Goal: Information Seeking & Learning: Learn about a topic

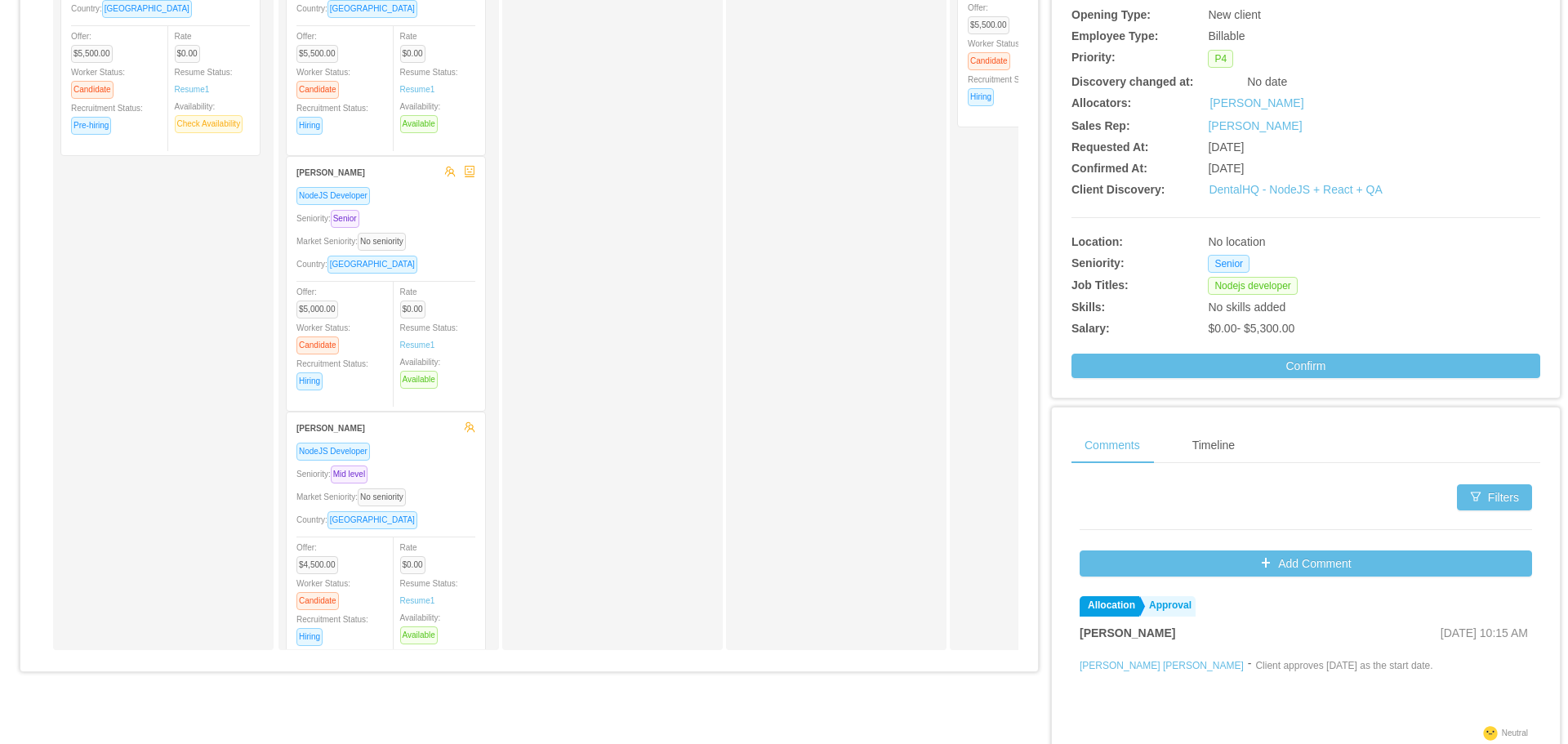
scroll to position [408, 0]
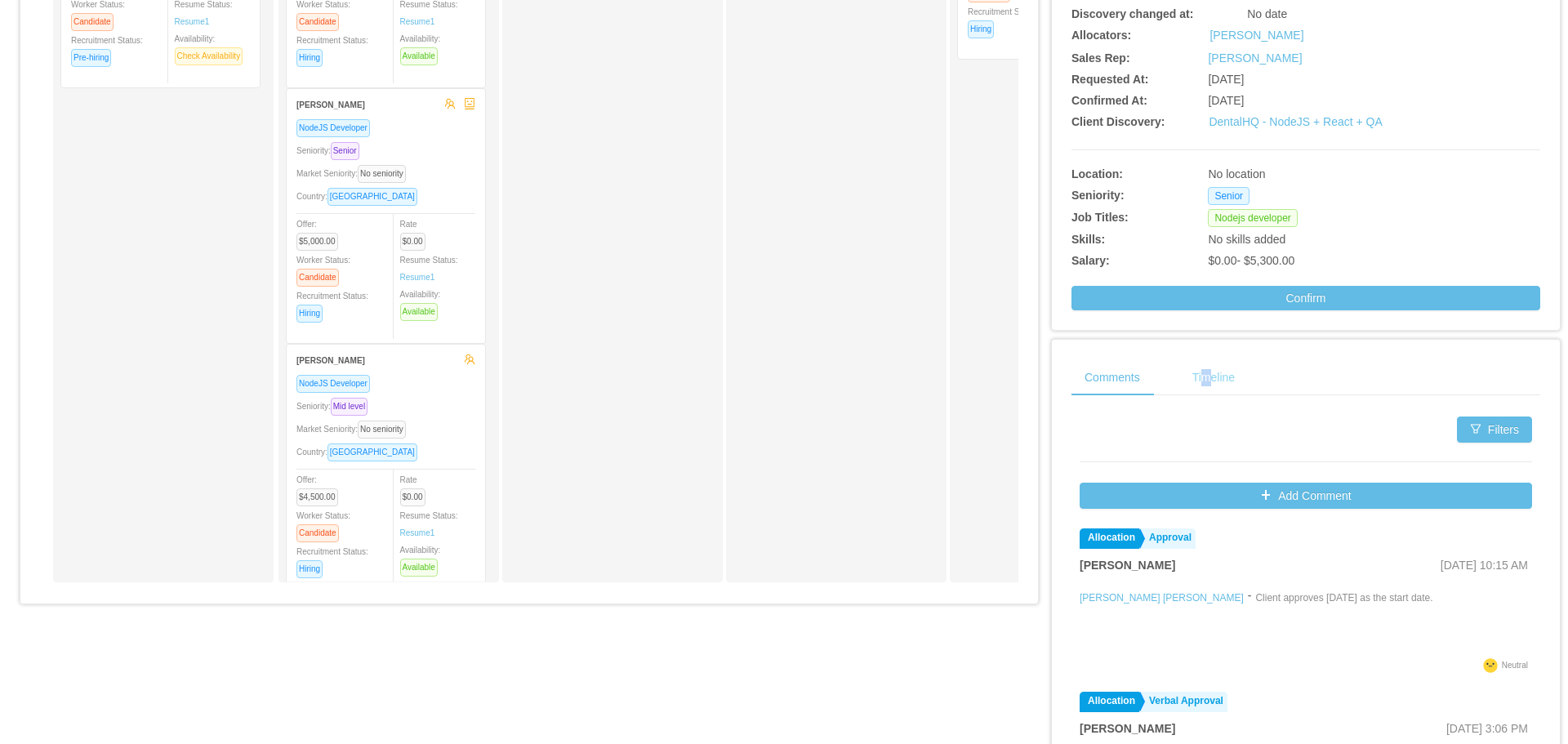
click at [1198, 390] on div "Timeline" at bounding box center [1213, 378] width 69 height 37
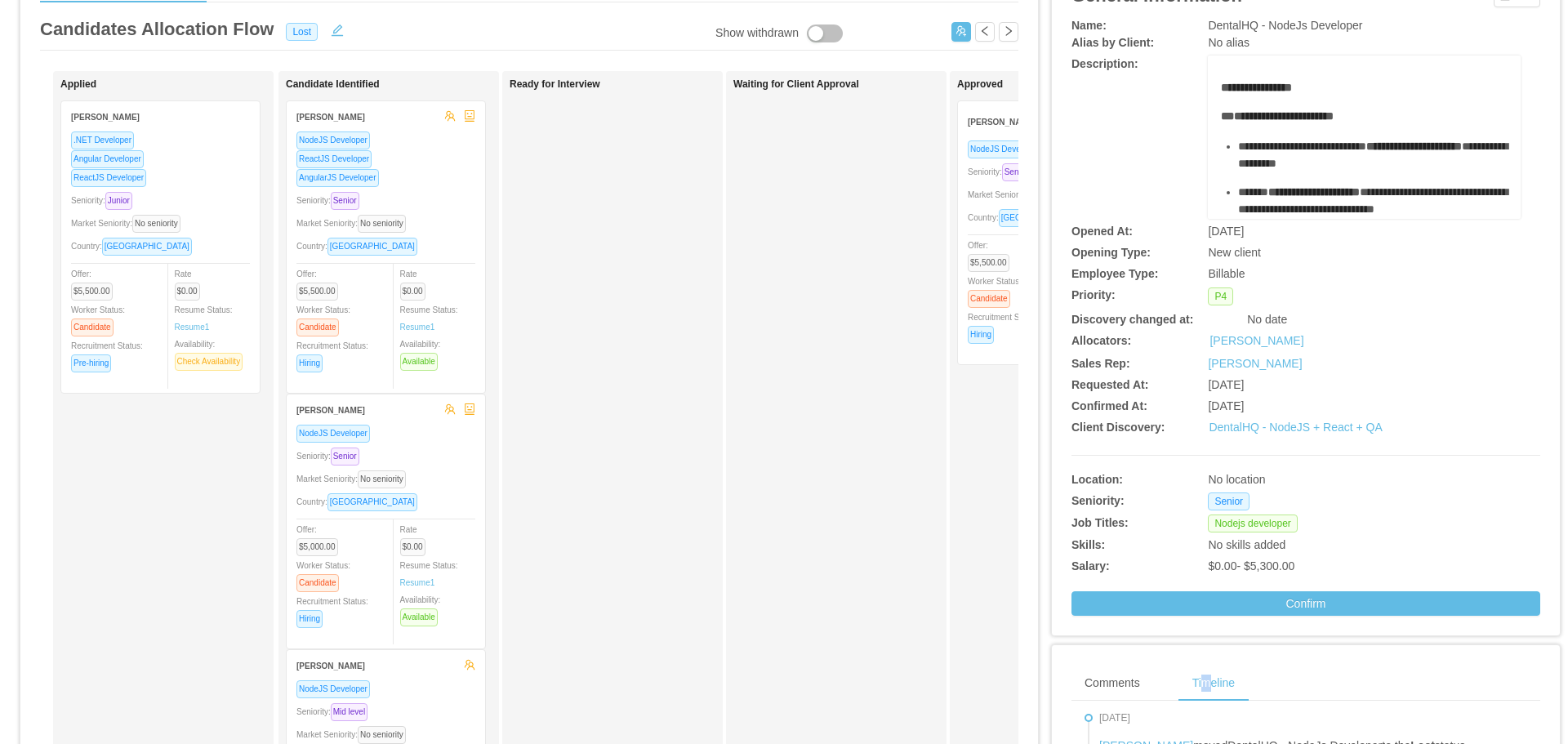
scroll to position [0, 0]
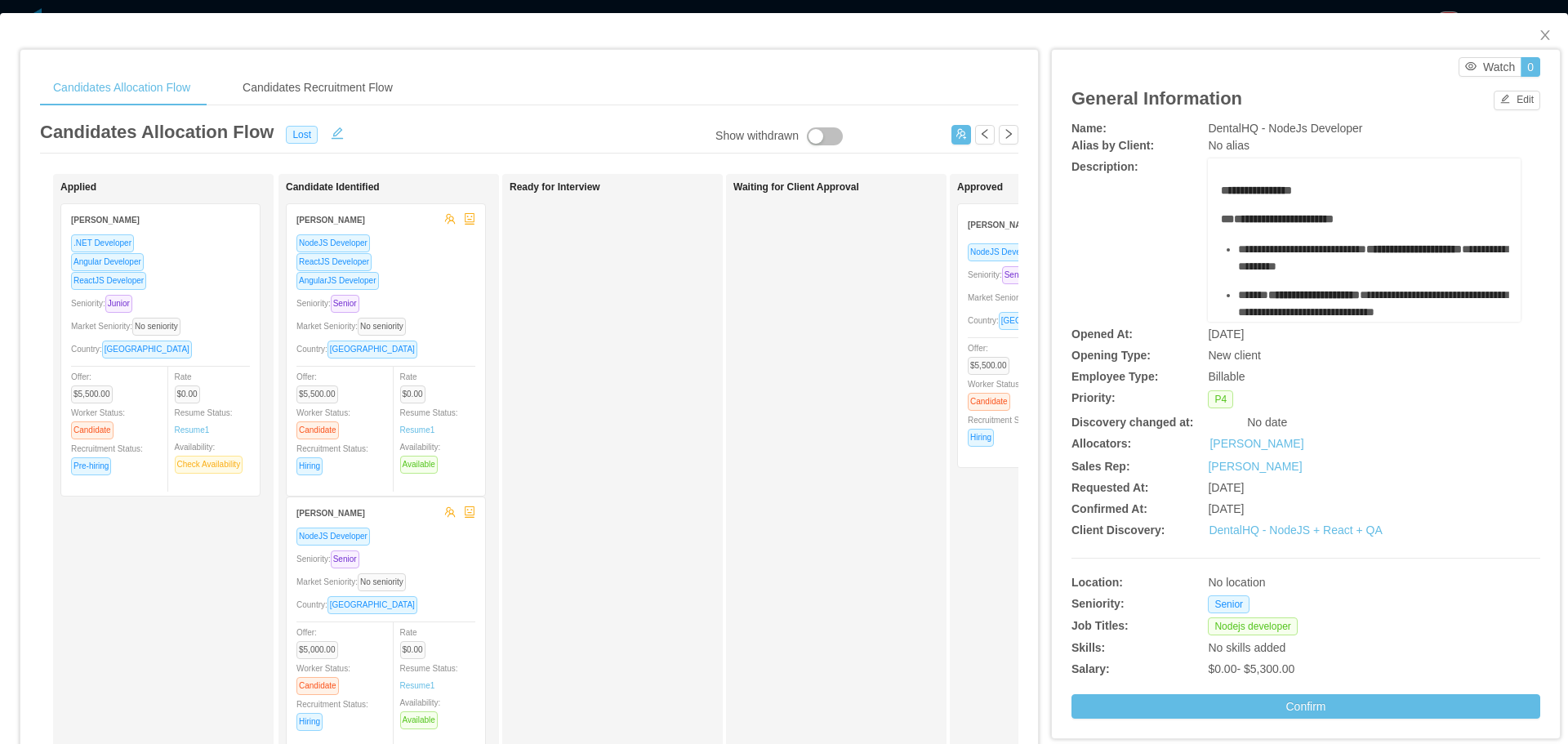
click at [993, 233] on div "[PERSON_NAME] [PERSON_NAME]" at bounding box center [1037, 224] width 138 height 30
click at [989, 229] on strong "[PERSON_NAME] [PERSON_NAME]" at bounding box center [1038, 223] width 139 height 13
click at [999, 144] on button "button" at bounding box center [1009, 134] width 20 height 20
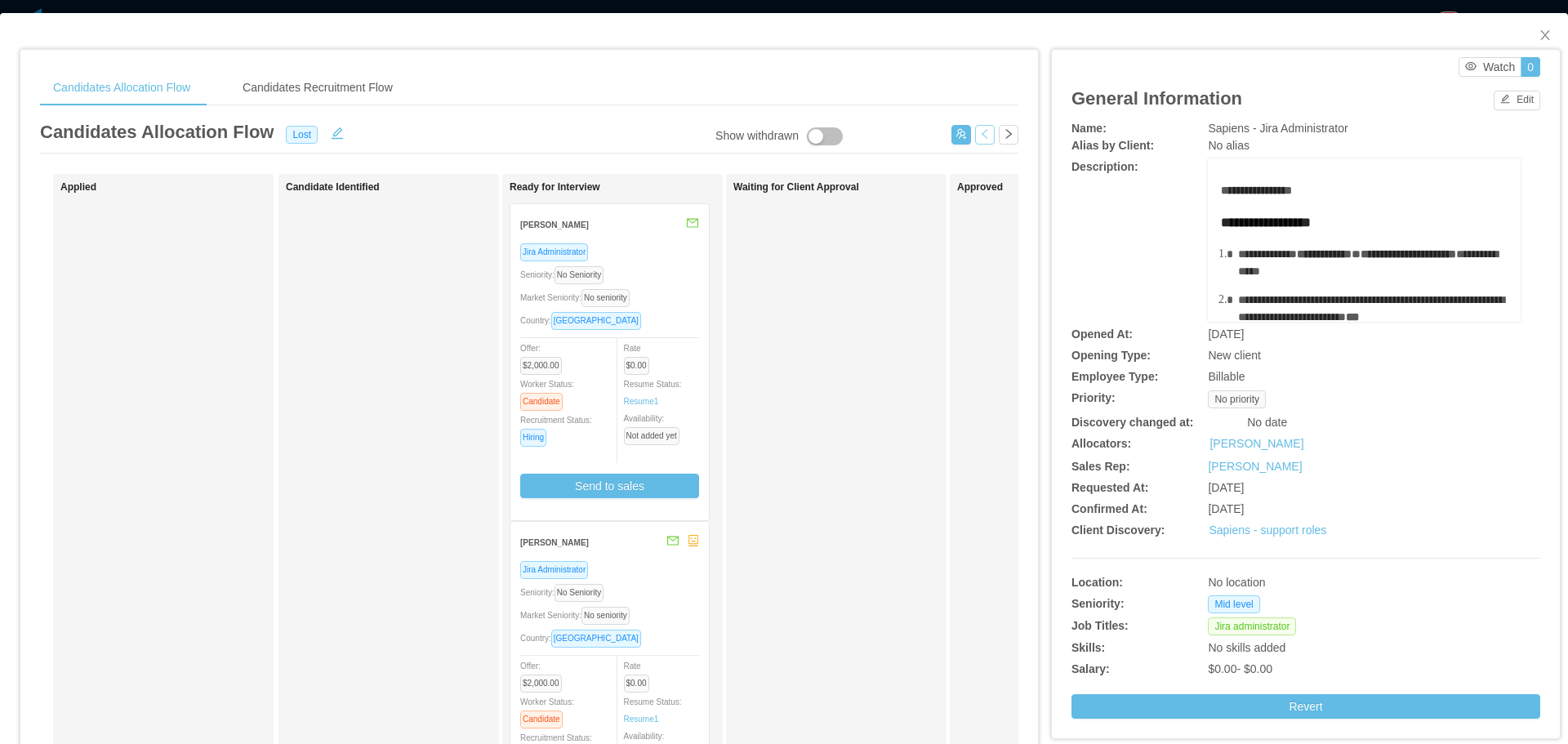
click at [979, 135] on button "button" at bounding box center [985, 134] width 20 height 20
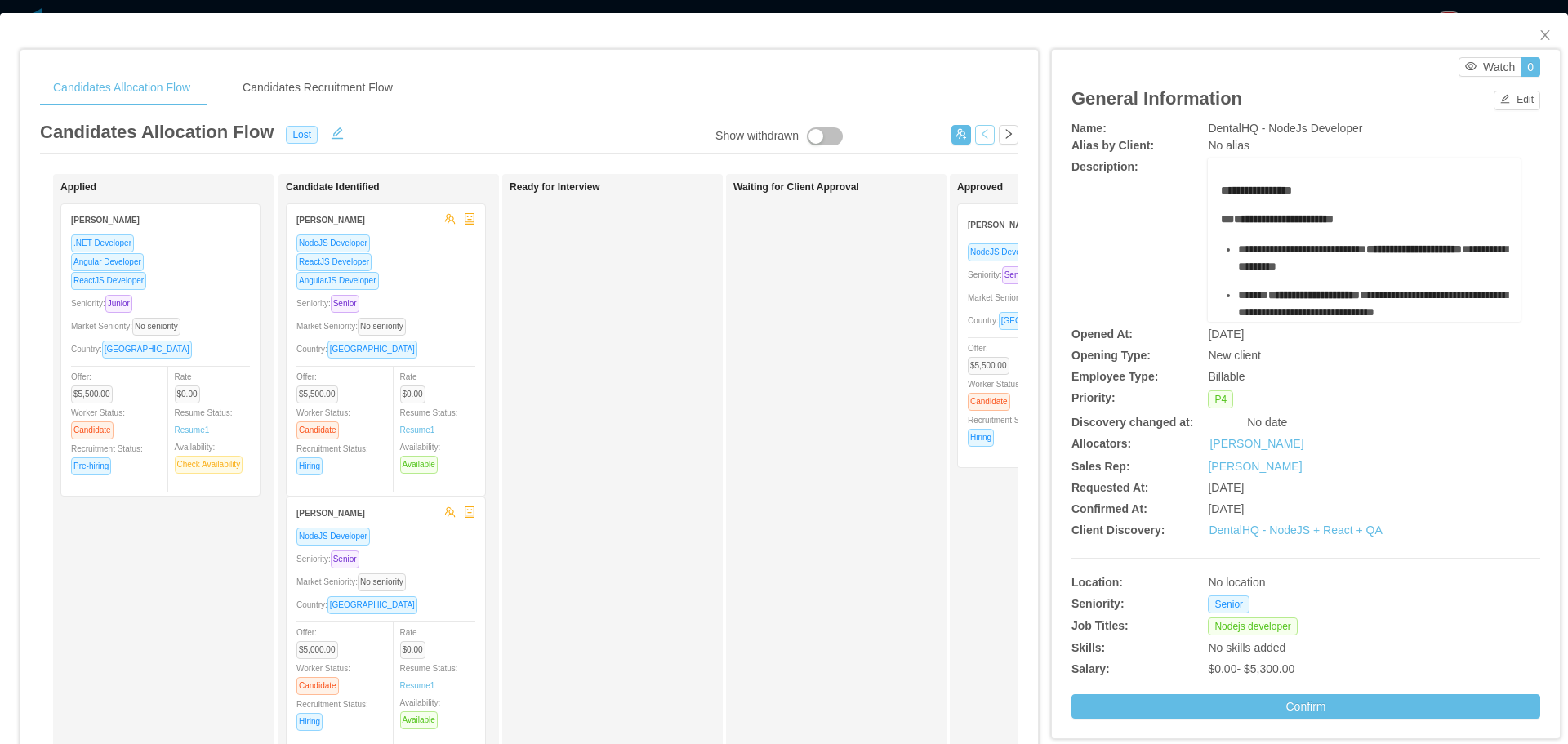
click at [996, 313] on div "Country: Brazil" at bounding box center [1058, 321] width 179 height 19
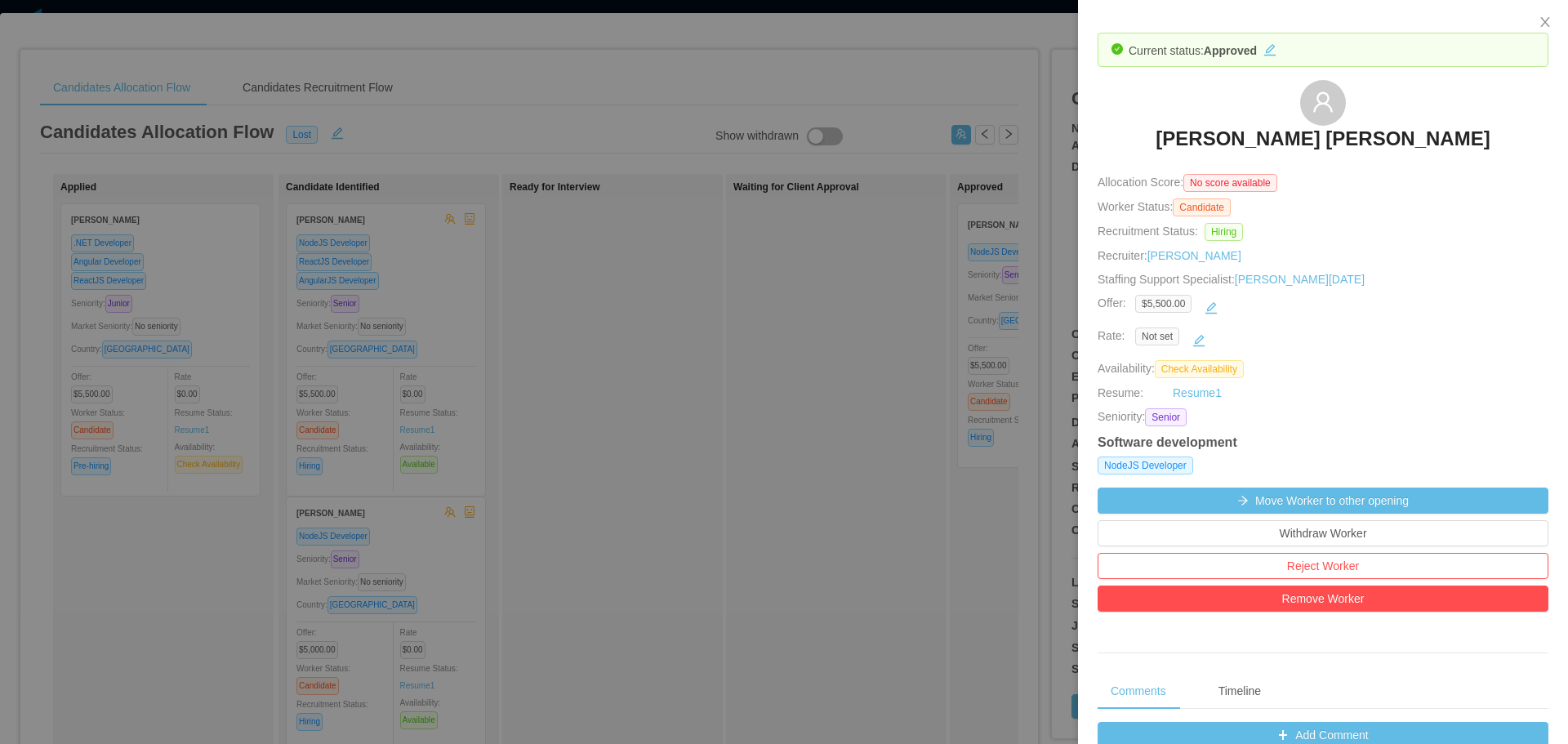
click at [1281, 152] on h3 "[PERSON_NAME] [PERSON_NAME]" at bounding box center [1323, 139] width 334 height 26
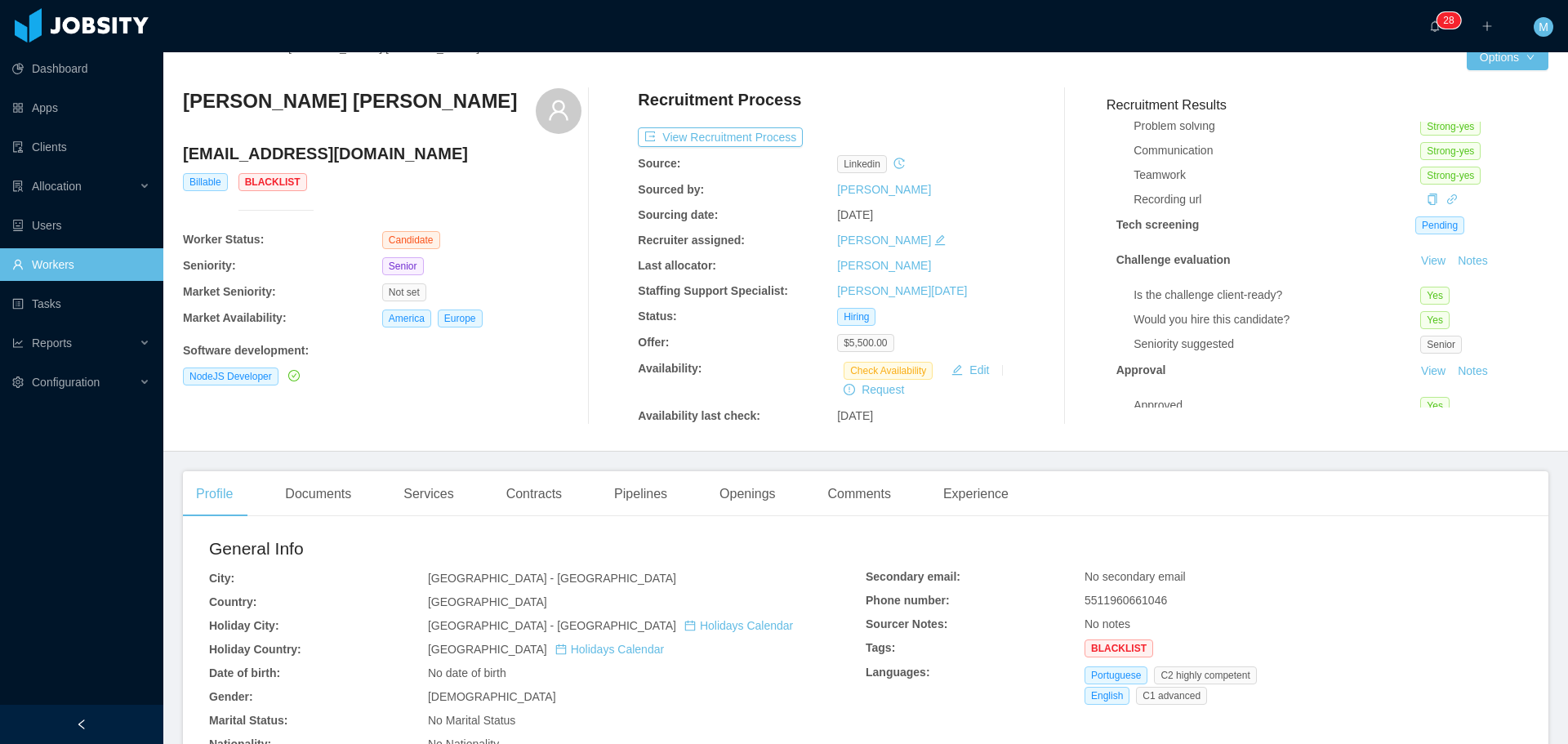
scroll to position [13, 0]
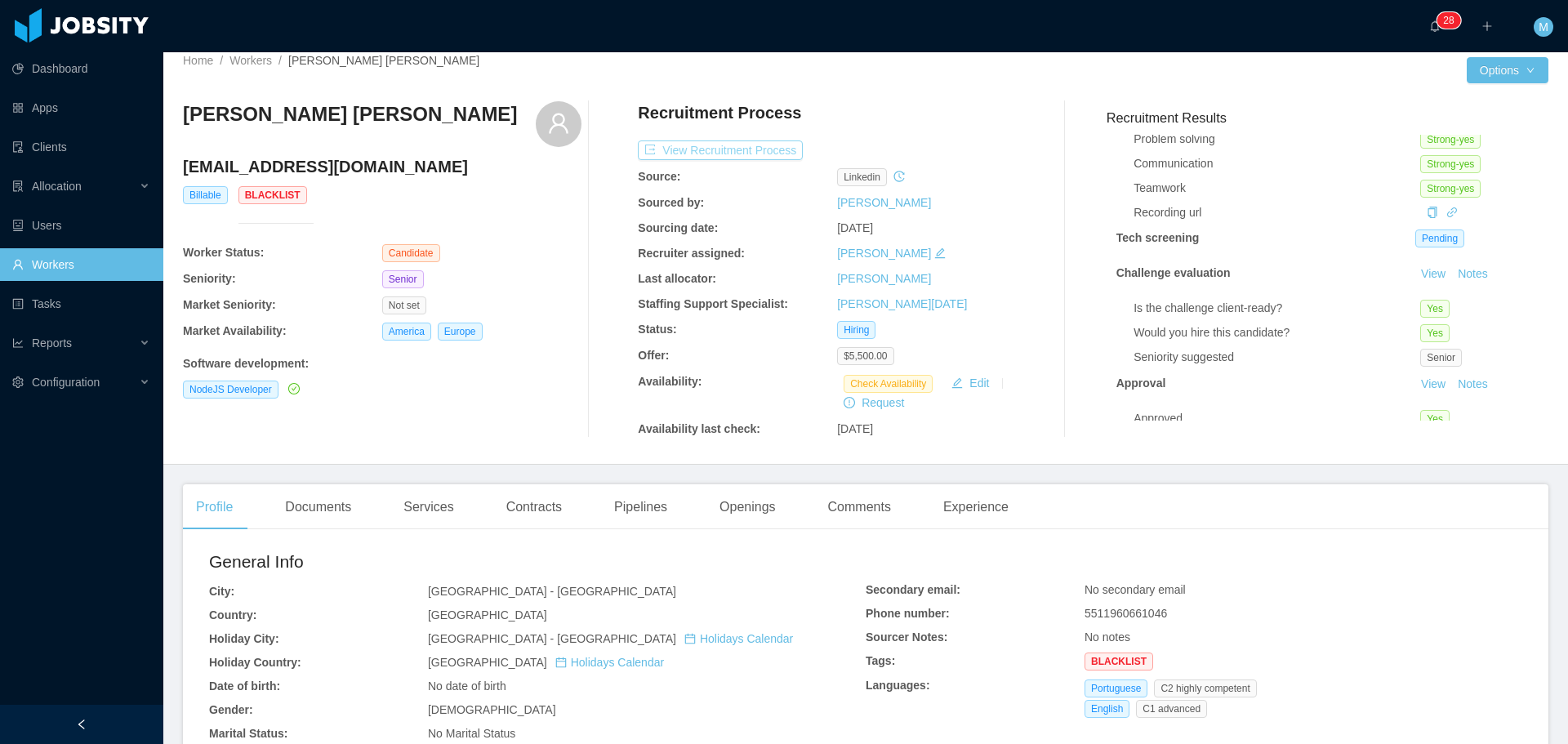
click at [721, 151] on button "View Recruitment Process" at bounding box center [720, 150] width 165 height 20
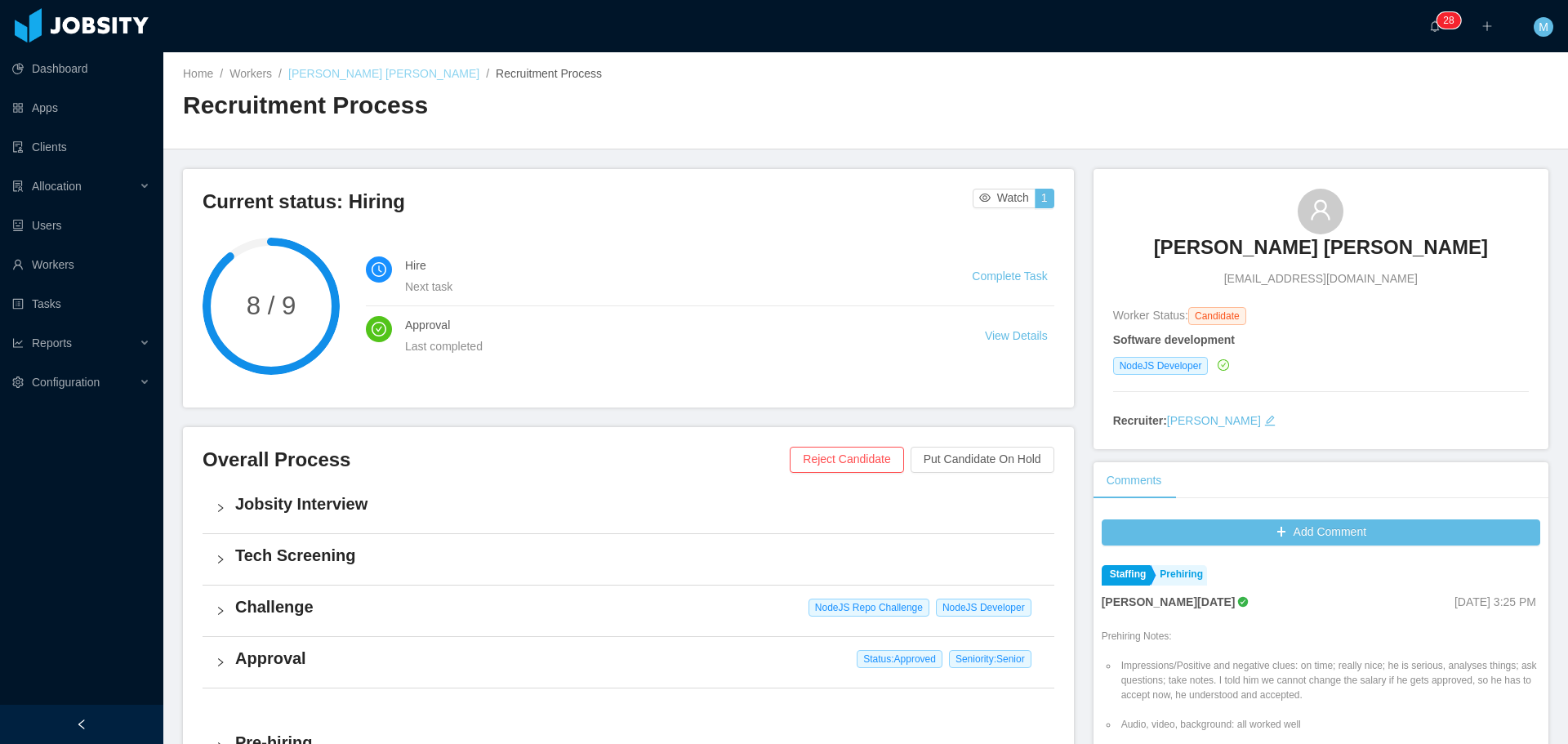
click at [350, 80] on link "[PERSON_NAME] [PERSON_NAME]" at bounding box center [384, 73] width 191 height 13
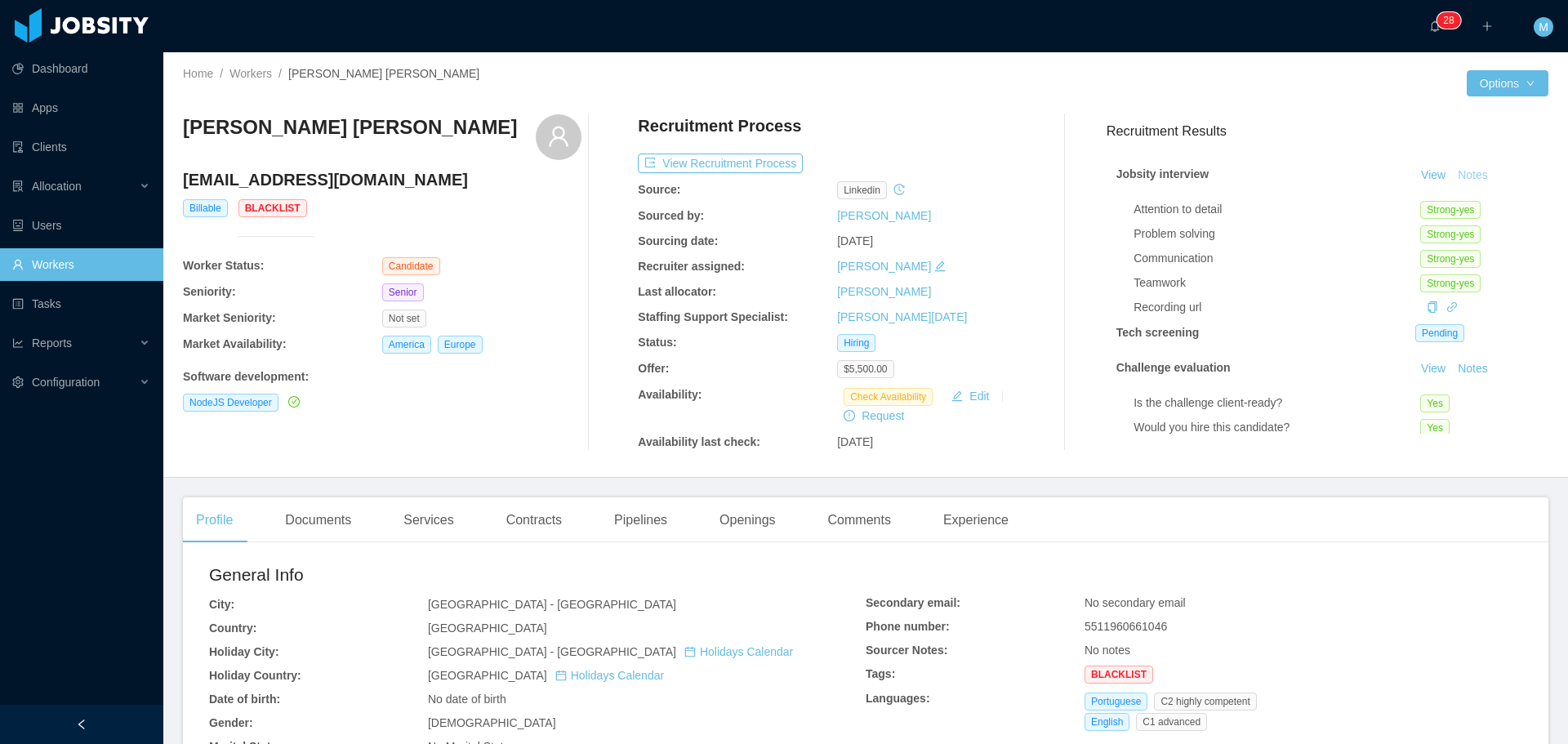
click at [1453, 175] on button "Notes" at bounding box center [1472, 176] width 43 height 20
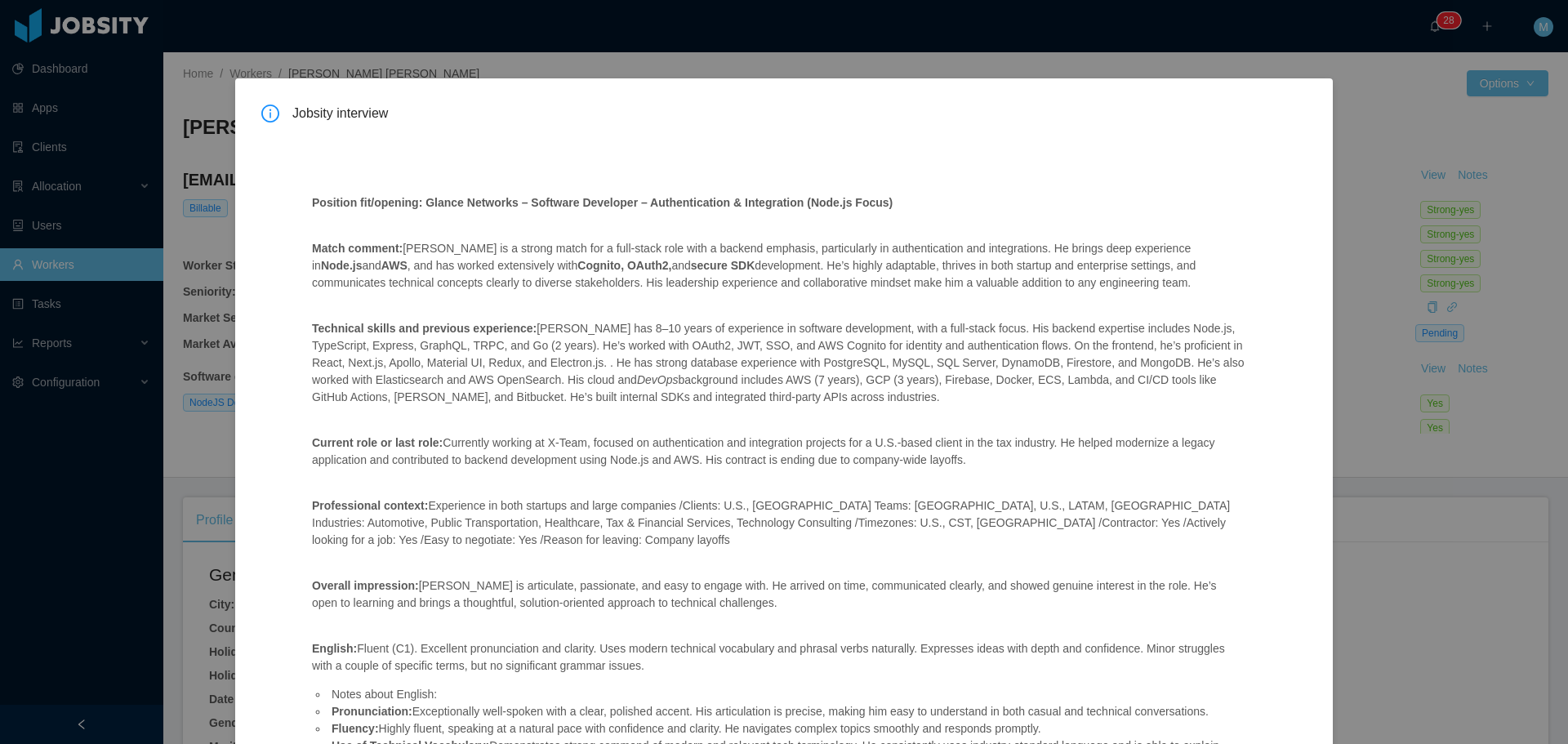
scroll to position [1, 0]
click at [1358, 482] on div "Jobsity interview Position fit/opening: Glance Networks – Software Developer – …" at bounding box center [784, 372] width 1568 height 744
click at [1368, 454] on div "Jobsity interview Position fit/opening: Glance Networks – Software Developer – …" at bounding box center [784, 372] width 1568 height 744
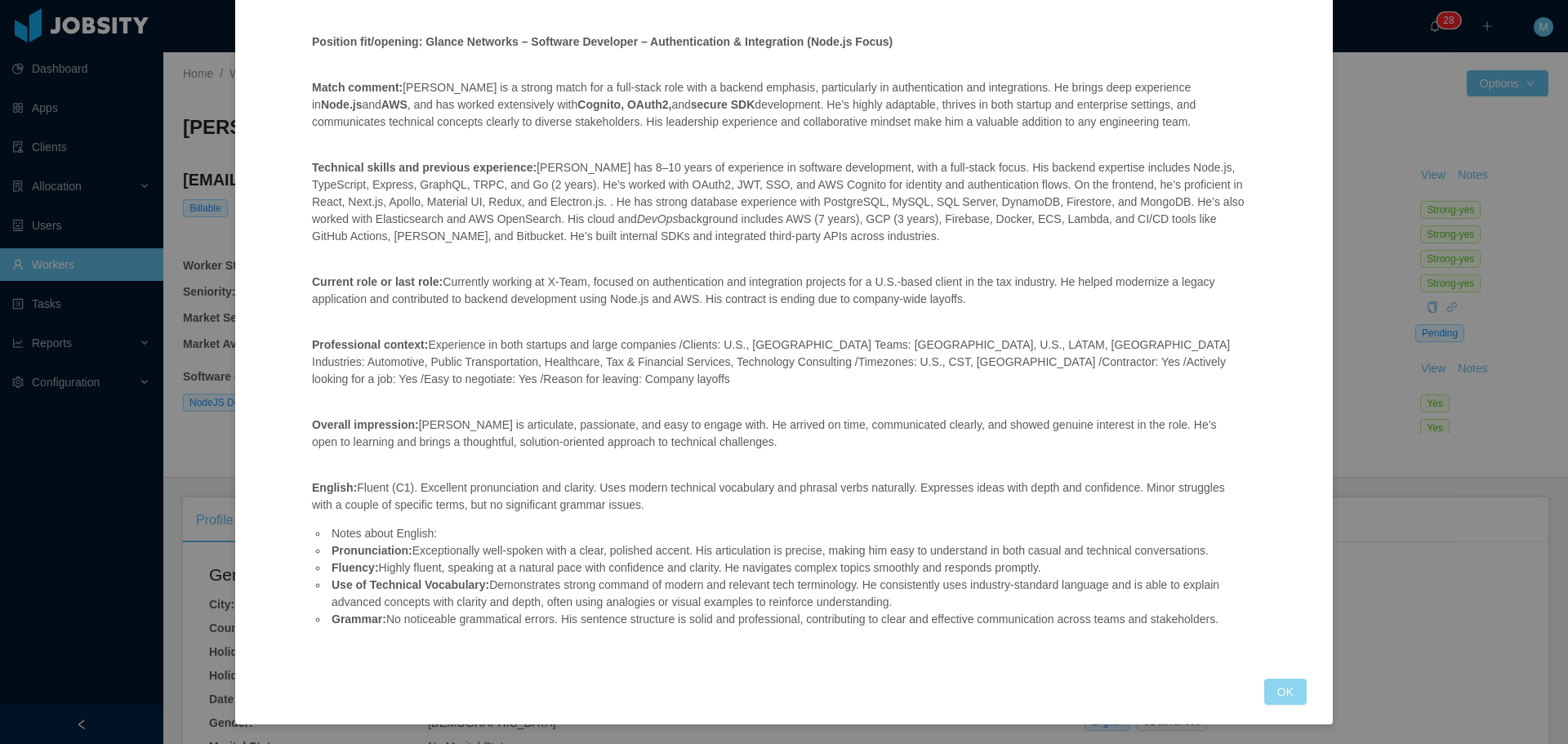
click at [1279, 690] on button "OK" at bounding box center [1285, 692] width 42 height 26
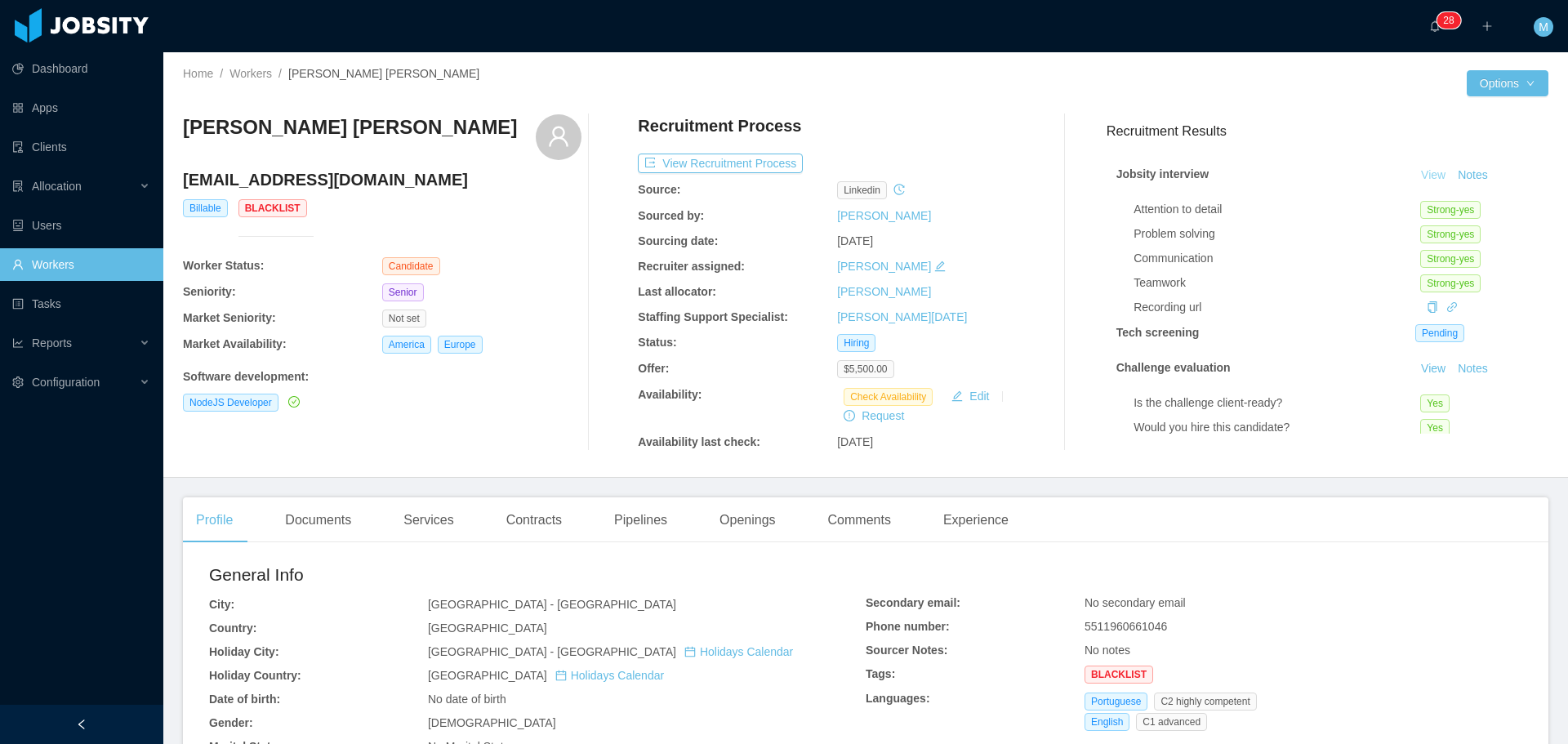
click at [1417, 176] on link "View" at bounding box center [1434, 174] width 36 height 13
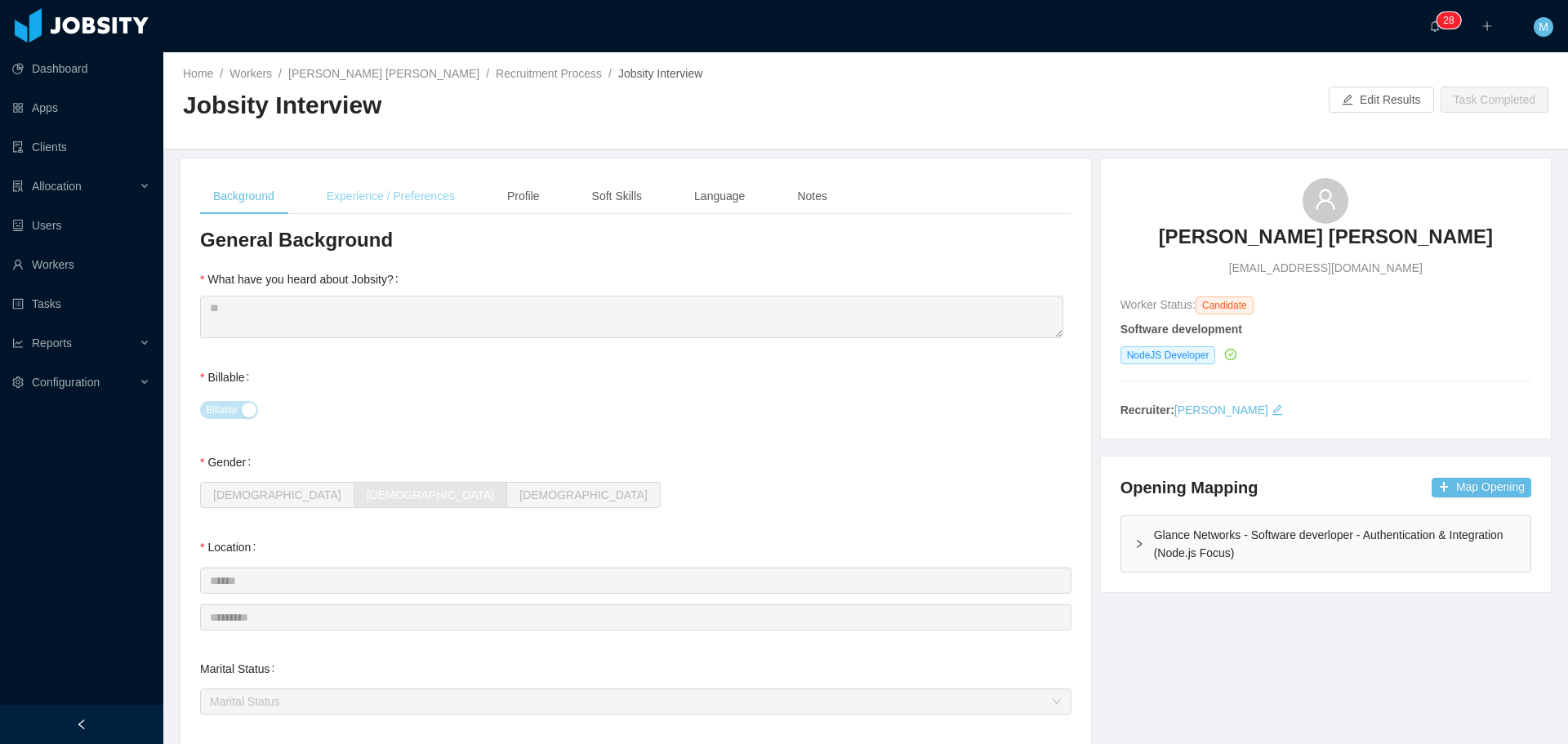
click at [396, 202] on div "Experience / Preferences" at bounding box center [390, 196] width 154 height 37
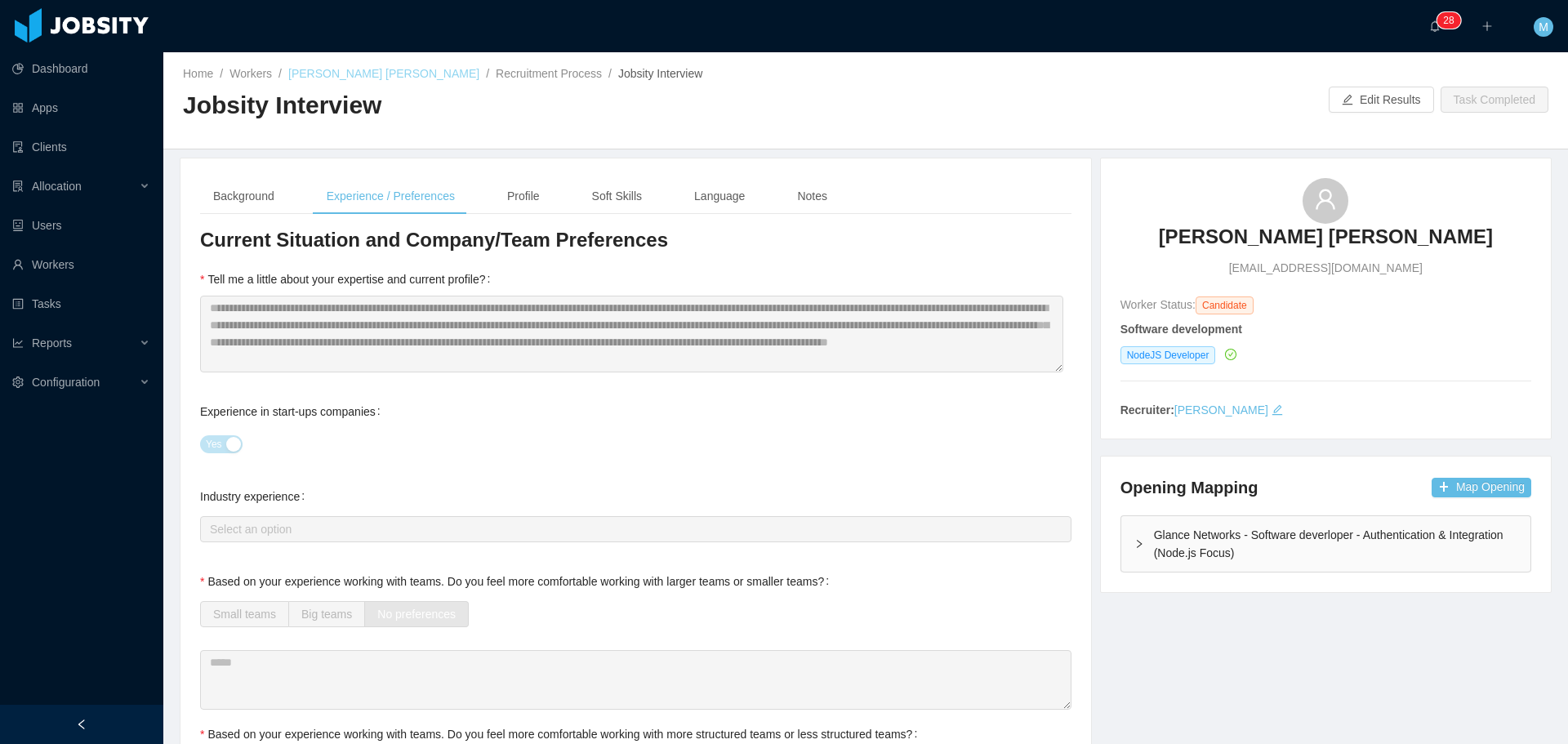
click at [359, 75] on link "[PERSON_NAME] [PERSON_NAME]" at bounding box center [384, 73] width 191 height 13
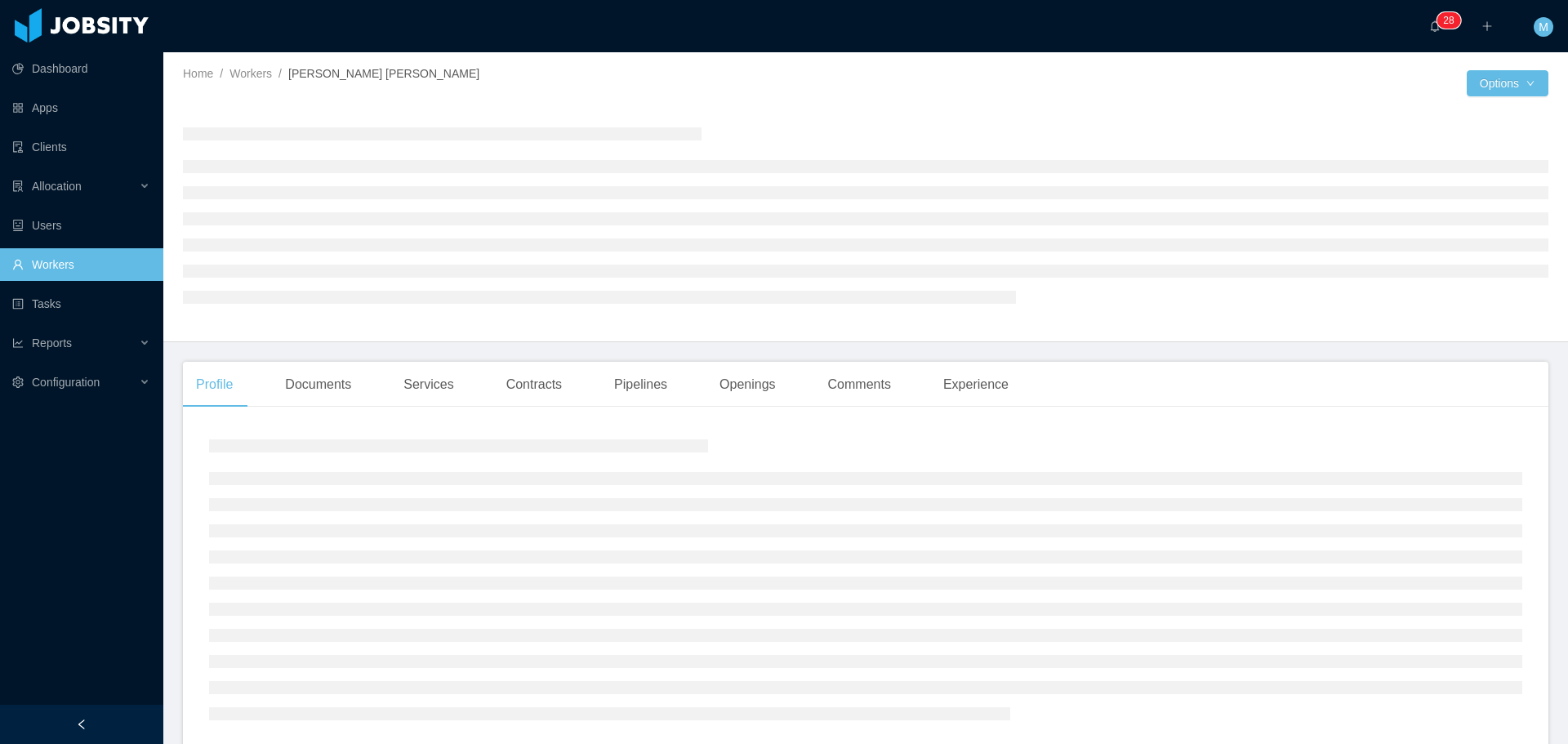
drag, startPoint x: 252, startPoint y: 602, endPoint x: 111, endPoint y: 525, distance: 160.7
click at [250, 602] on ul at bounding box center [866, 596] width 1313 height 248
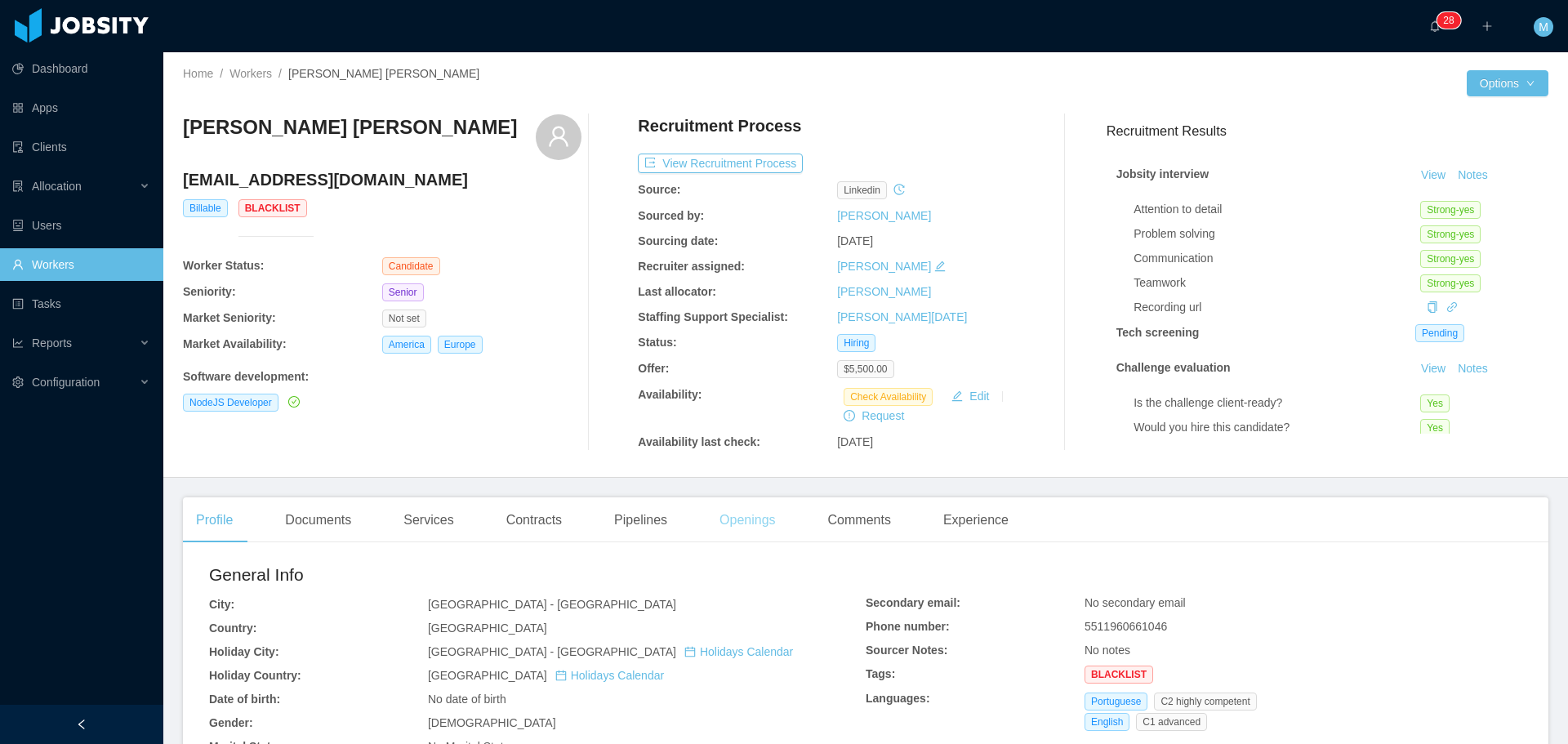
click at [738, 516] on div "Openings" at bounding box center [748, 520] width 83 height 46
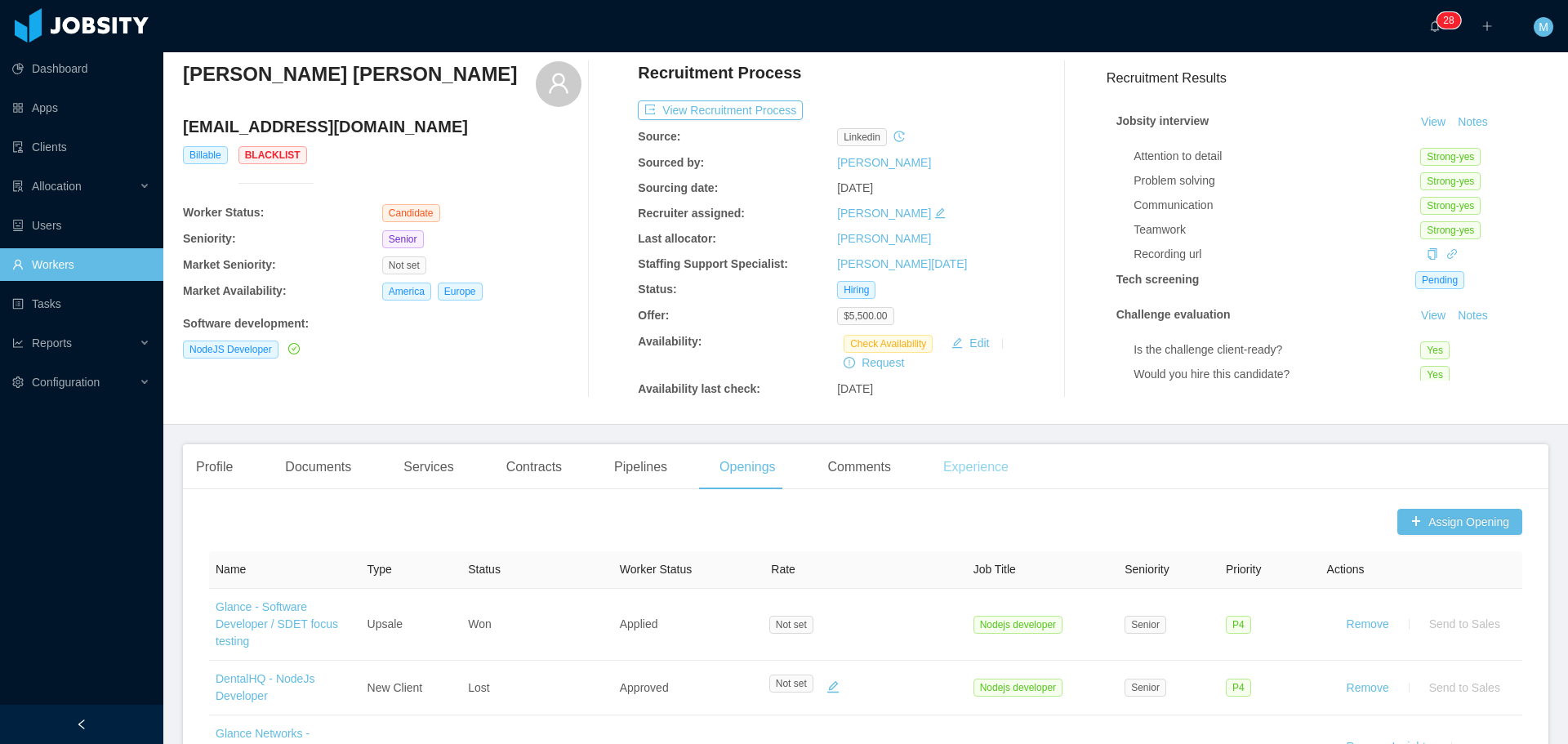
scroll to position [164, 0]
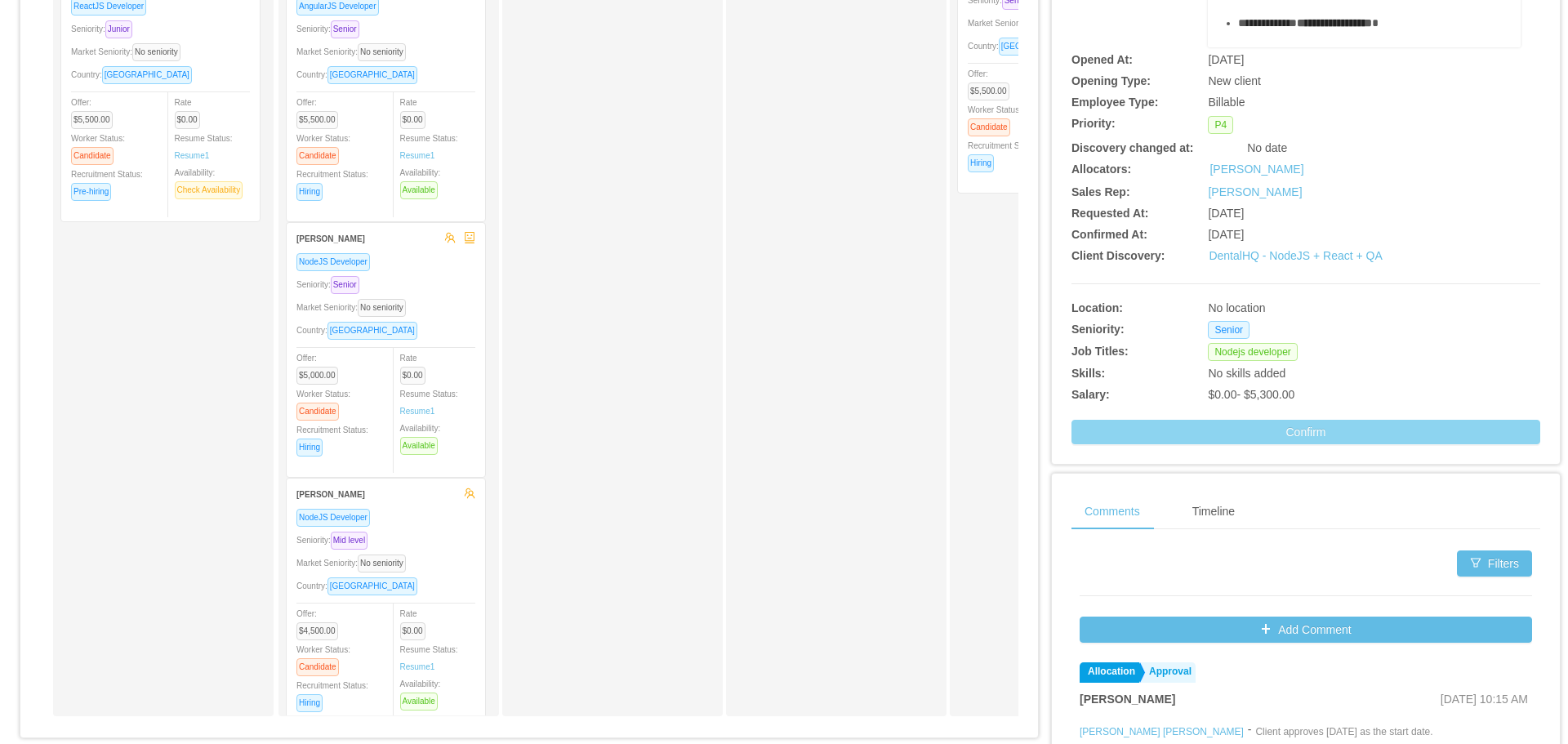
scroll to position [490, 0]
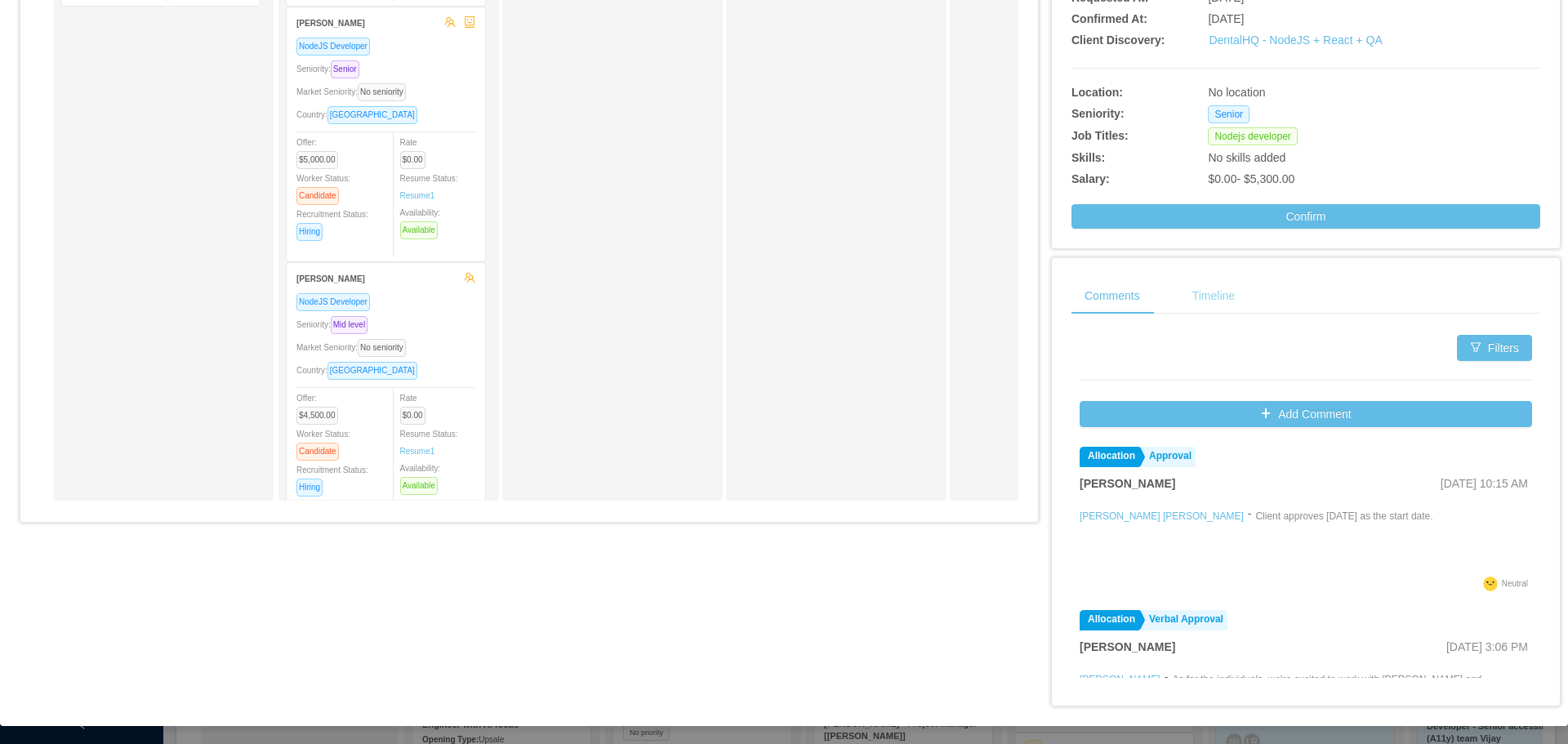
click at [1214, 300] on div "Timeline" at bounding box center [1213, 296] width 69 height 37
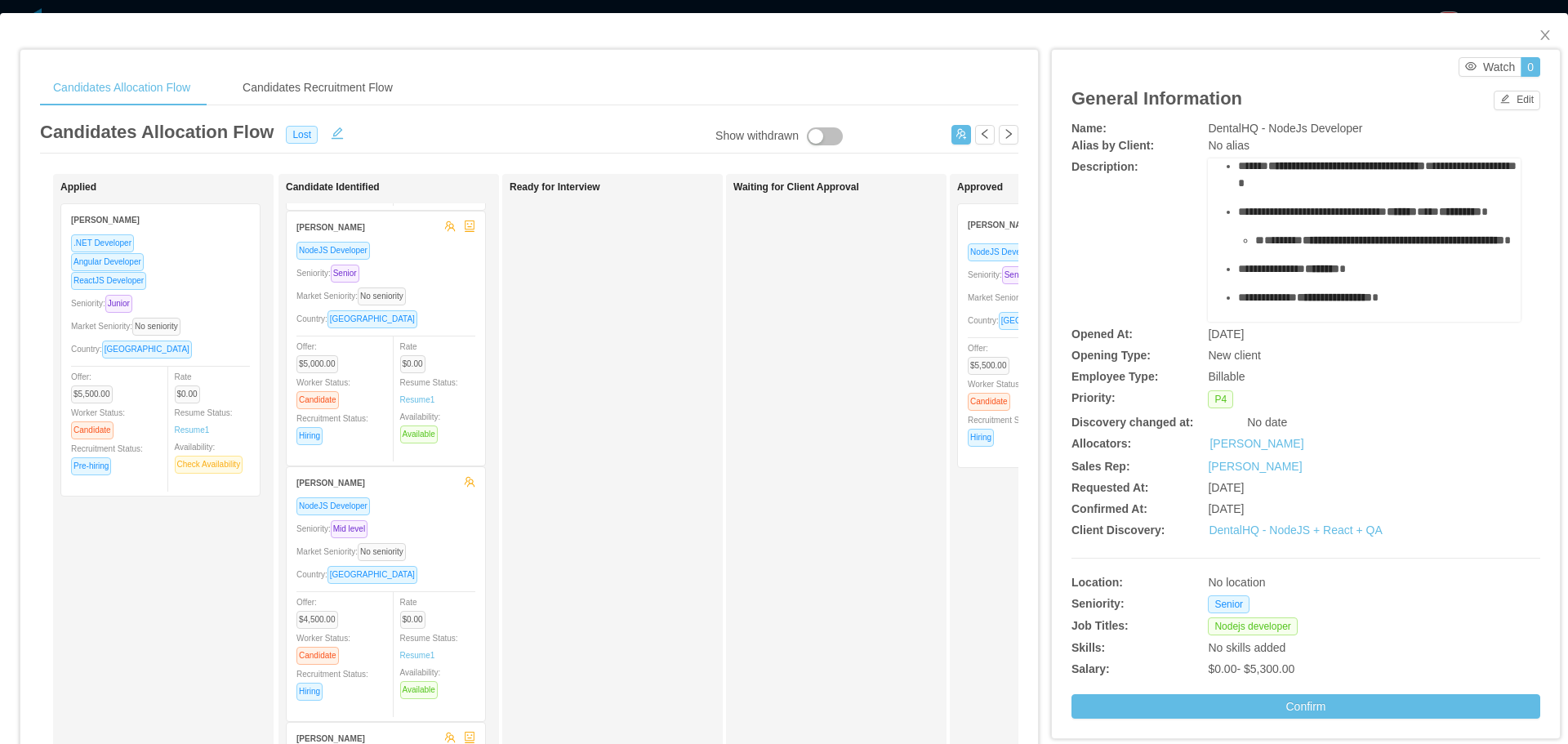
scroll to position [292, 0]
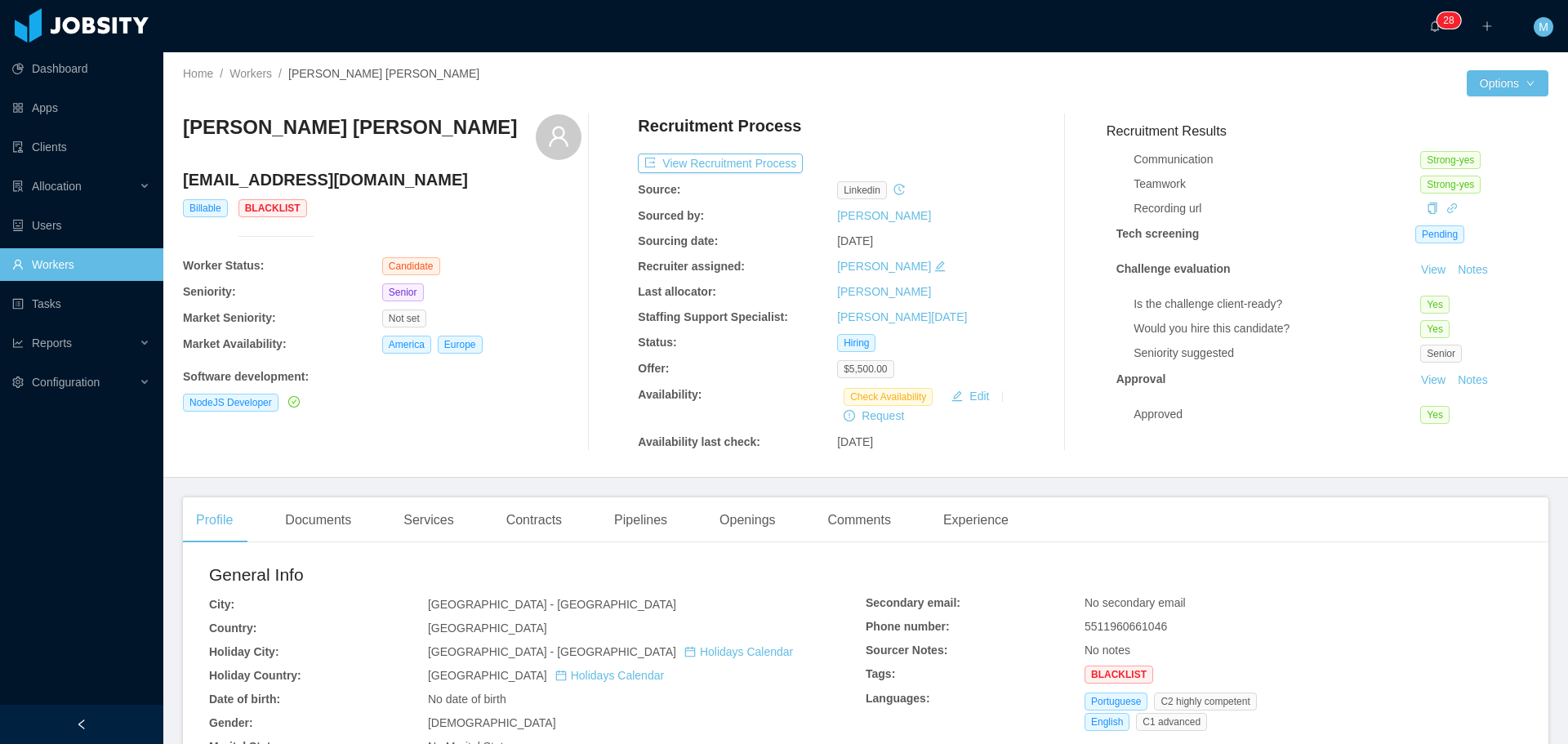
click at [728, 148] on div "Recruitment Process View Recruitment Process Source: linkedin Sourced by: Silvi…" at bounding box center [836, 282] width 398 height 337
click at [736, 159] on button "View Recruitment Process" at bounding box center [720, 163] width 165 height 20
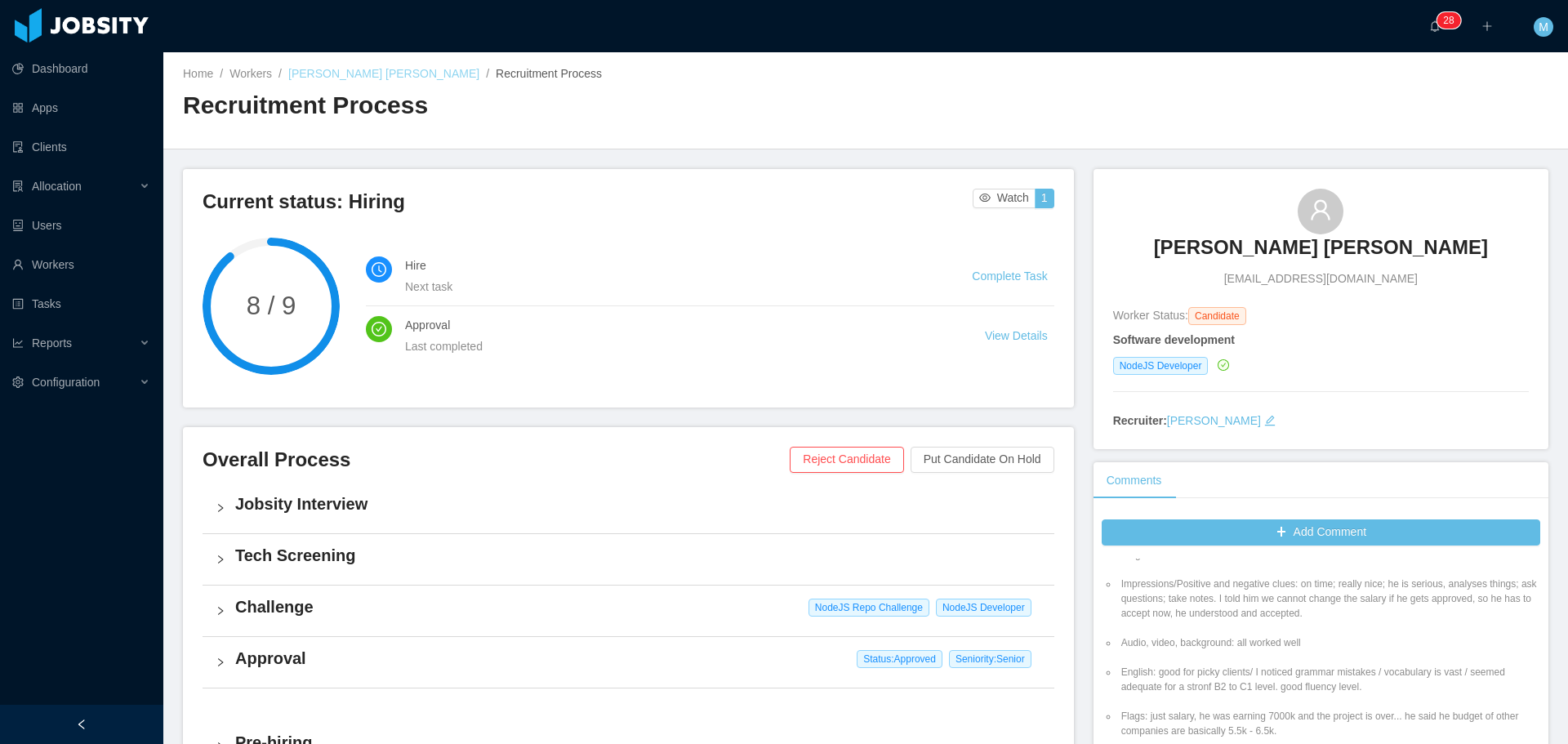
click at [365, 67] on link "[PERSON_NAME] [PERSON_NAME]" at bounding box center [384, 73] width 191 height 13
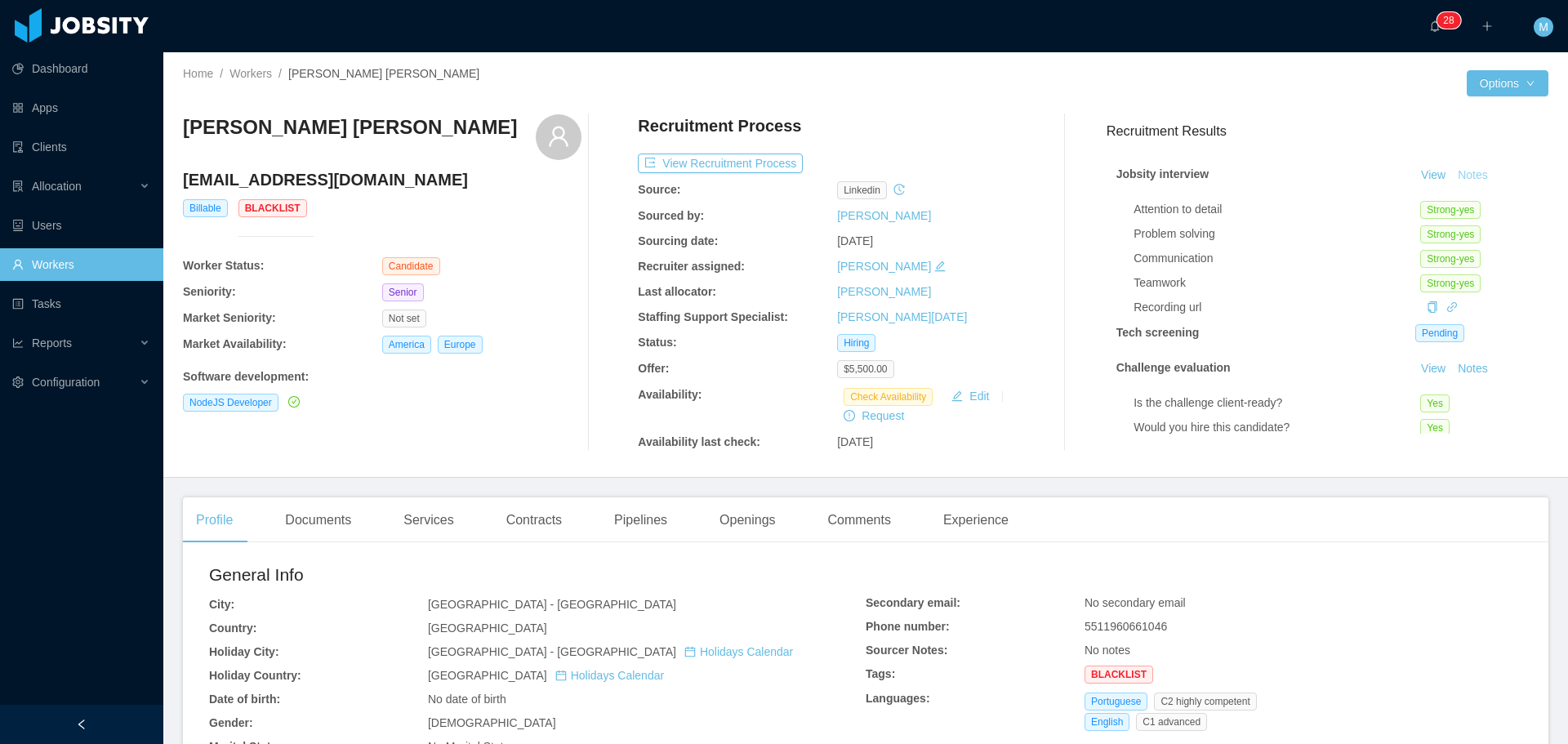
click at [1451, 174] on button "Notes" at bounding box center [1472, 176] width 43 height 20
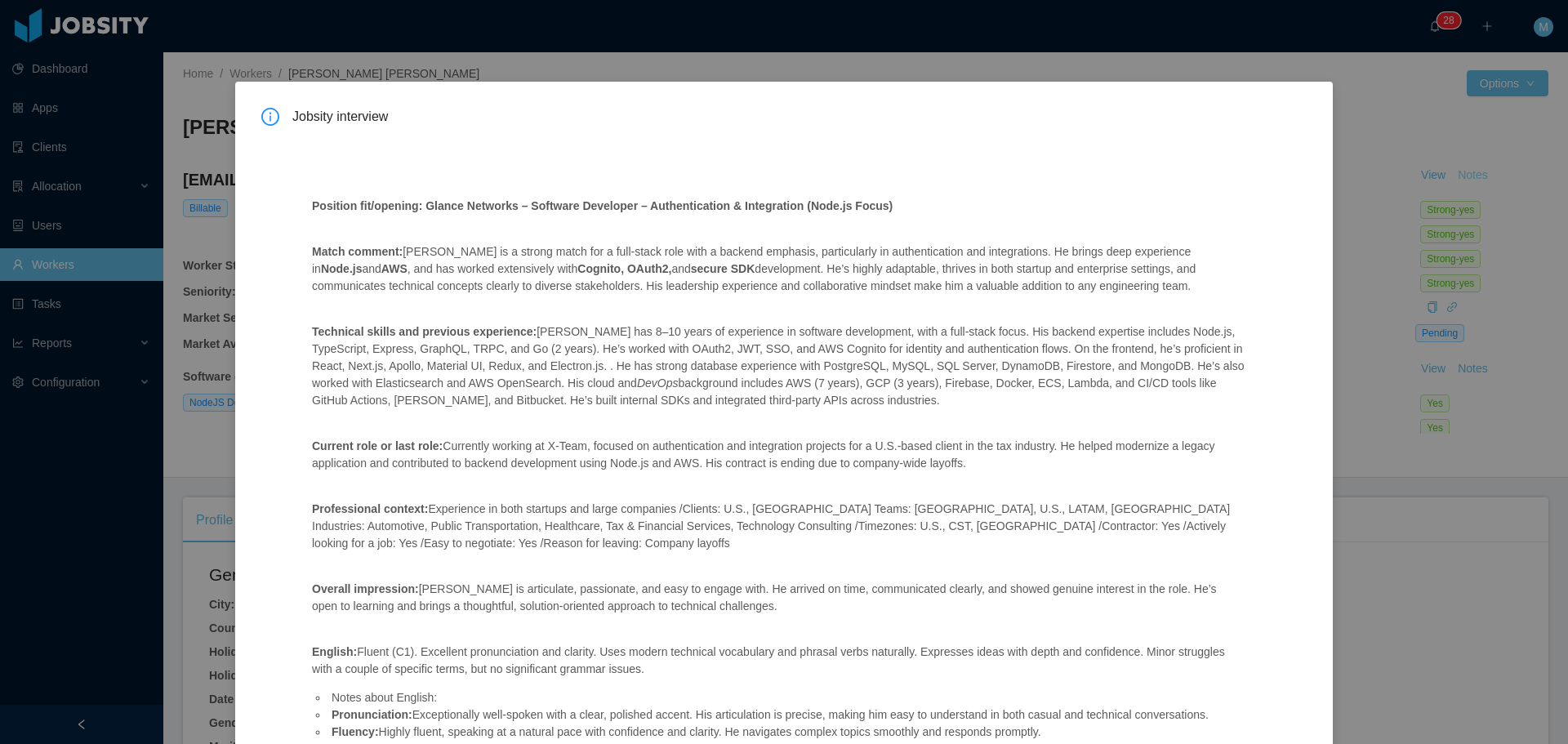
scroll to position [83, 0]
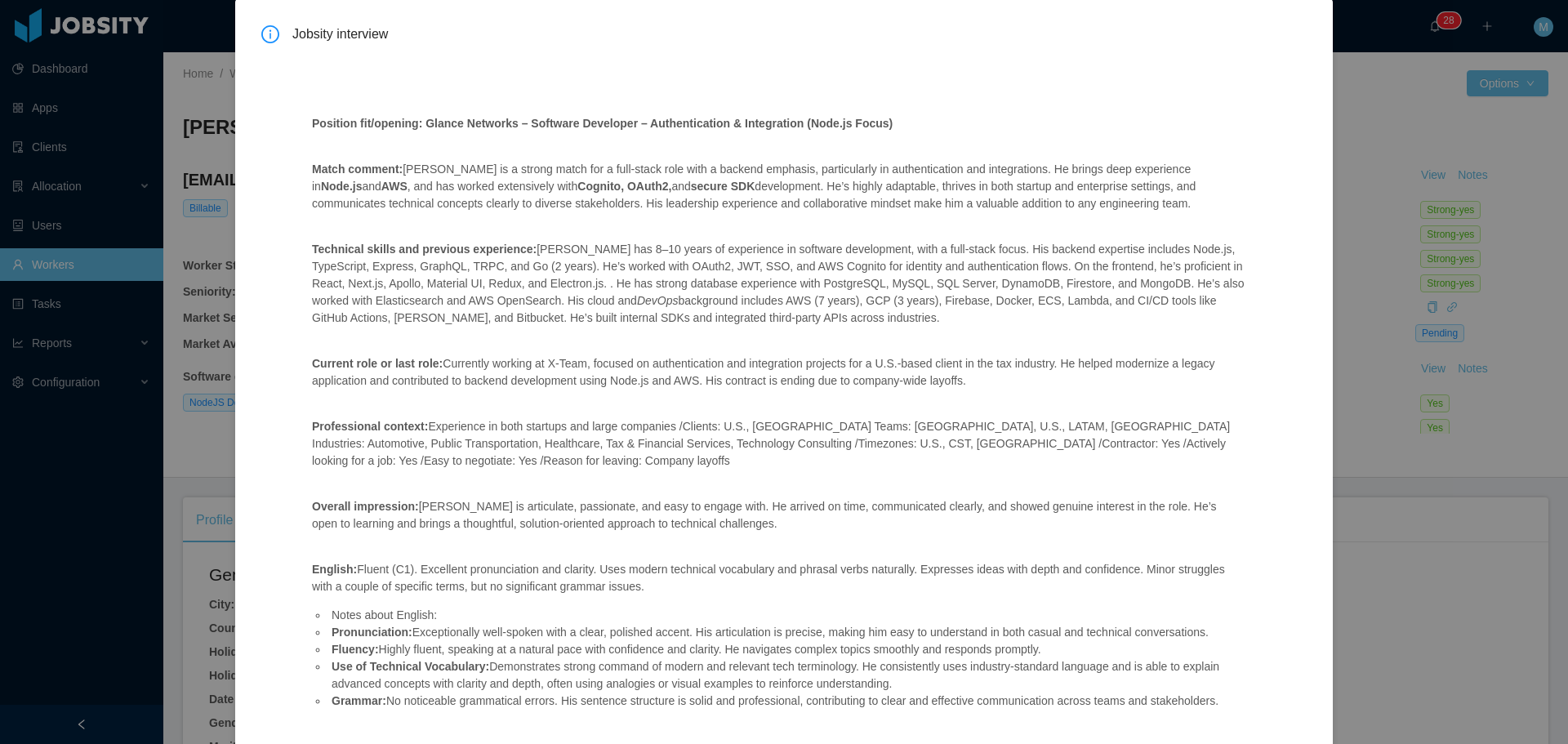
click at [1352, 143] on div "Jobsity interview Position fit/opening: Glance Networks – Software Developer – …" at bounding box center [784, 372] width 1568 height 744
click at [1384, 177] on div "Jobsity interview Position fit/opening: Glance Networks – Software Developer – …" at bounding box center [784, 372] width 1568 height 744
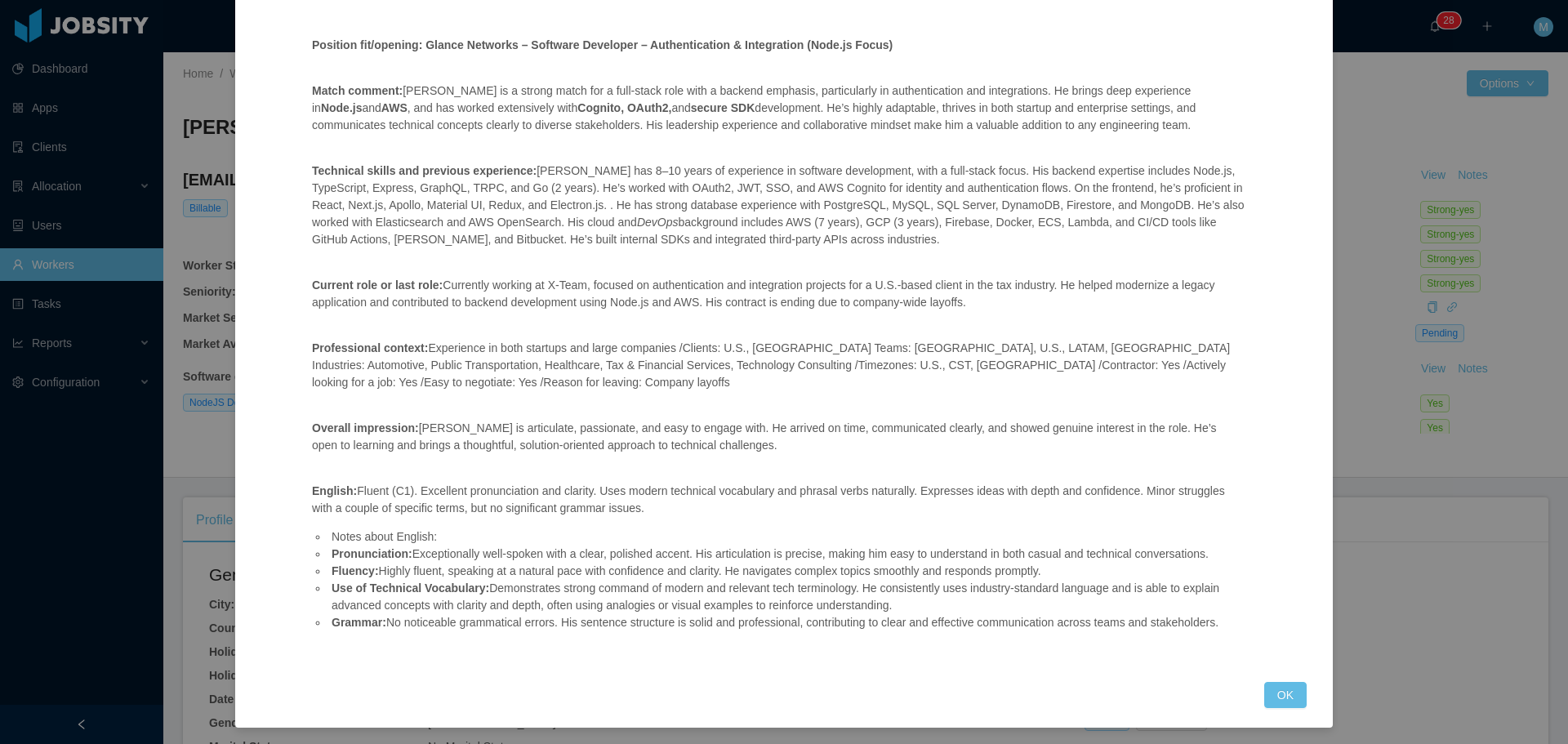
scroll to position [164, 0]
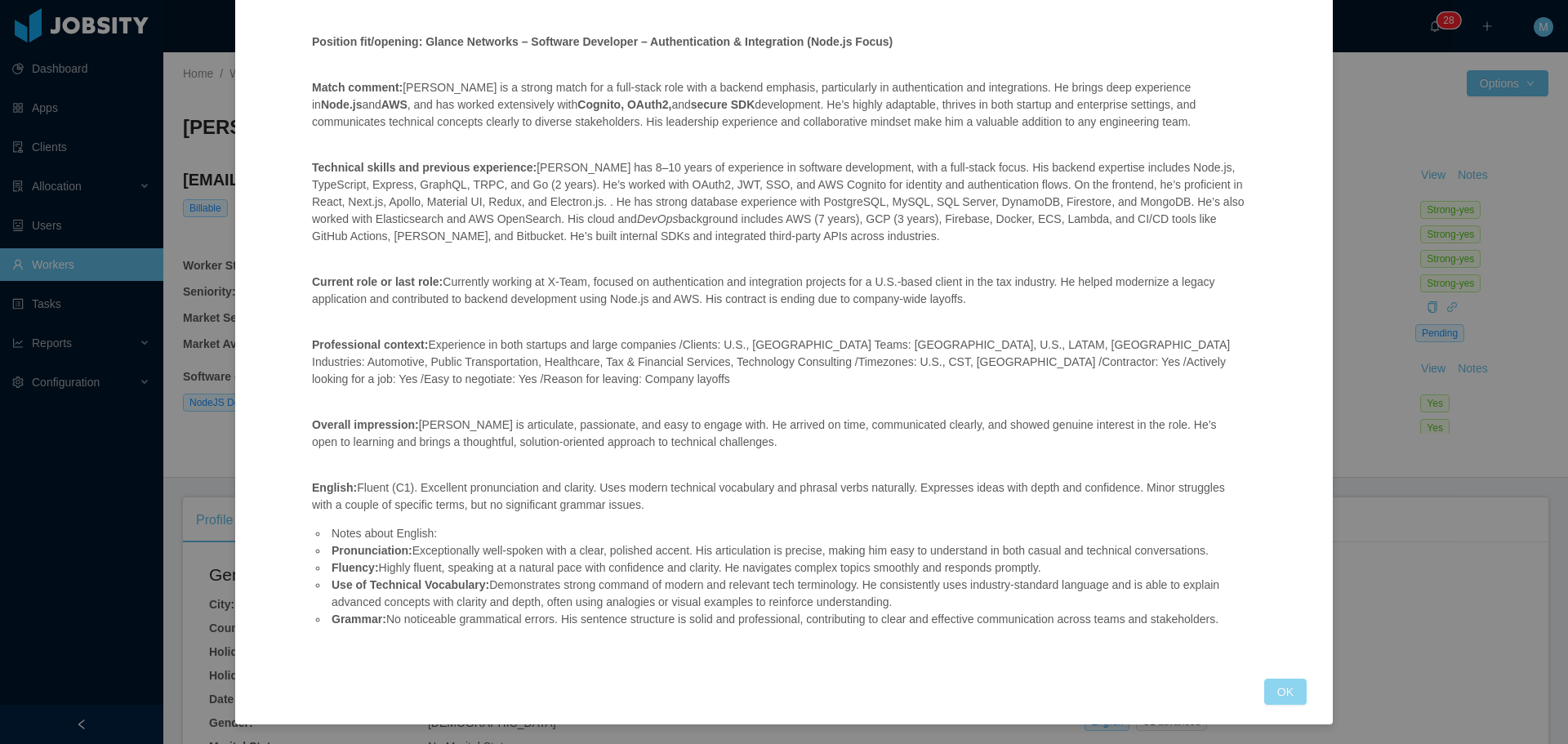
click at [1275, 693] on button "OK" at bounding box center [1285, 692] width 42 height 26
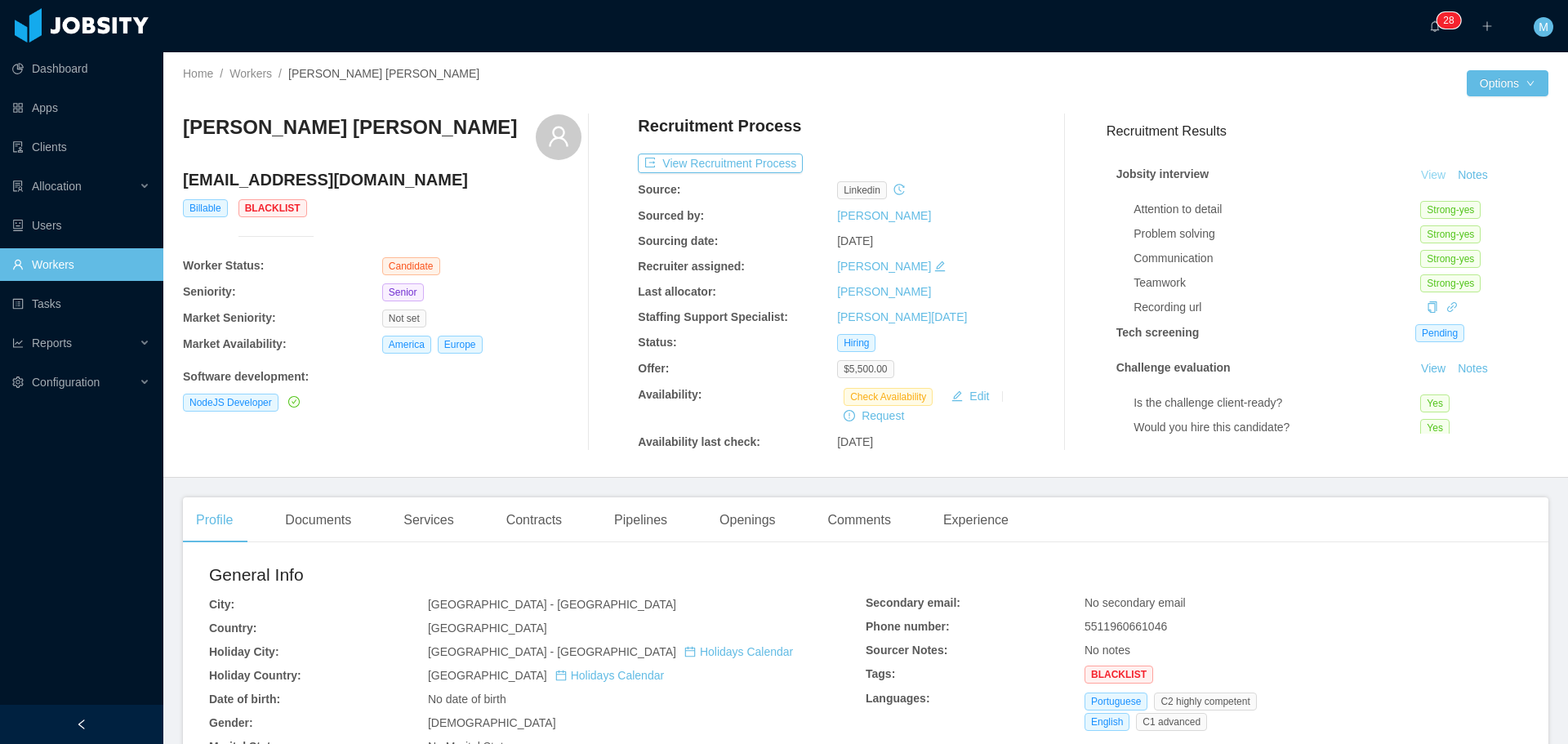
click at [1416, 174] on link "View" at bounding box center [1434, 174] width 36 height 13
